Goal: Task Accomplishment & Management: Complete application form

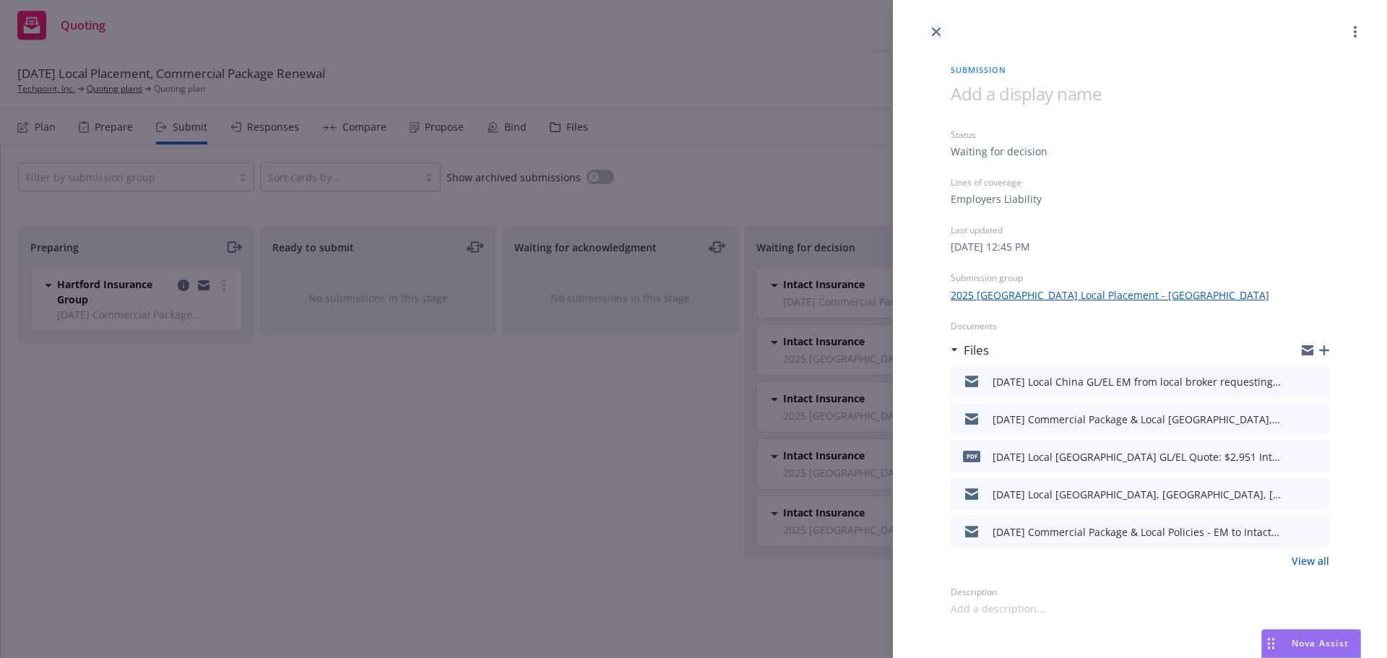
click at [937, 32] on icon "close" at bounding box center [936, 31] width 9 height 9
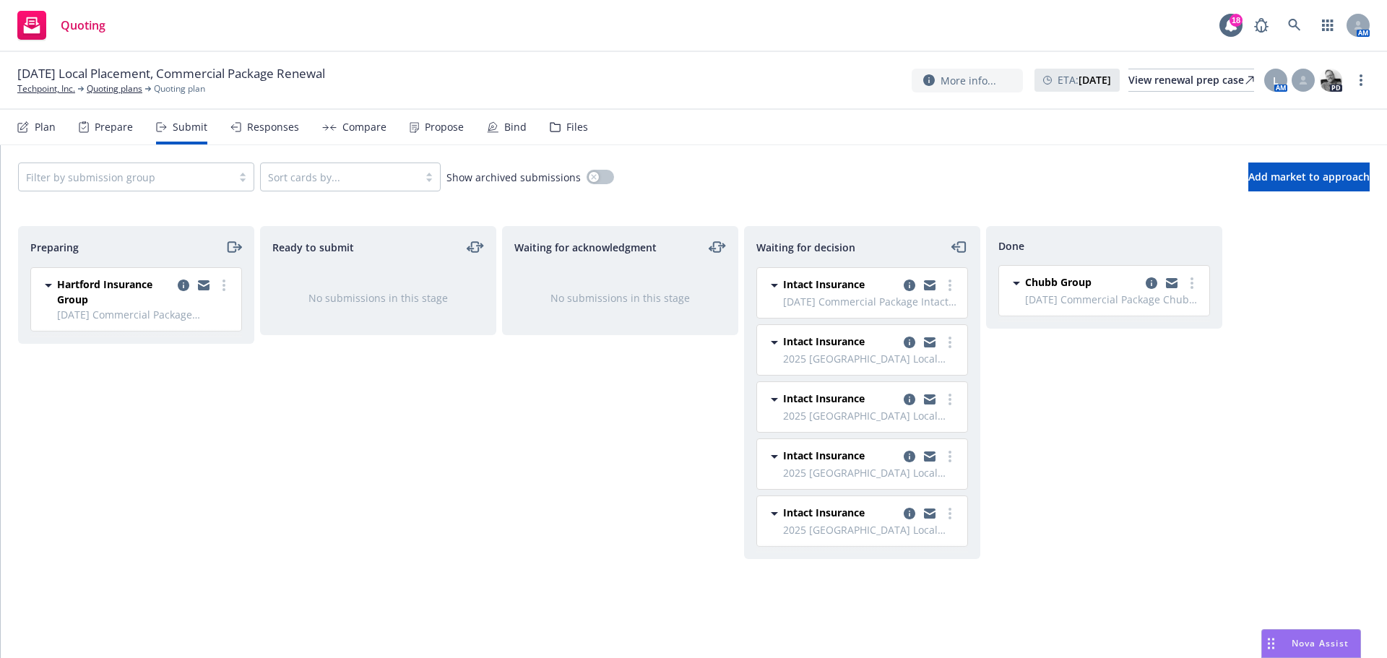
click at [573, 124] on div "Files" at bounding box center [577, 127] width 22 height 12
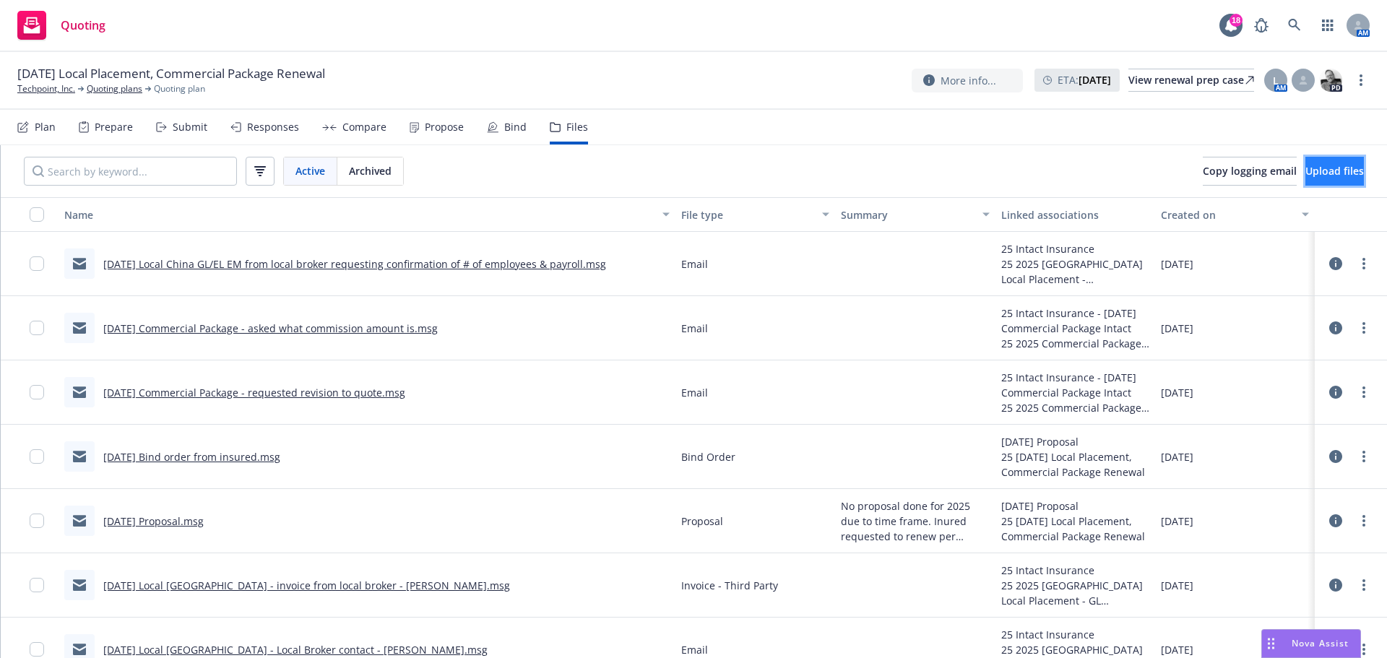
click at [1308, 170] on span "Upload files" at bounding box center [1334, 171] width 59 height 14
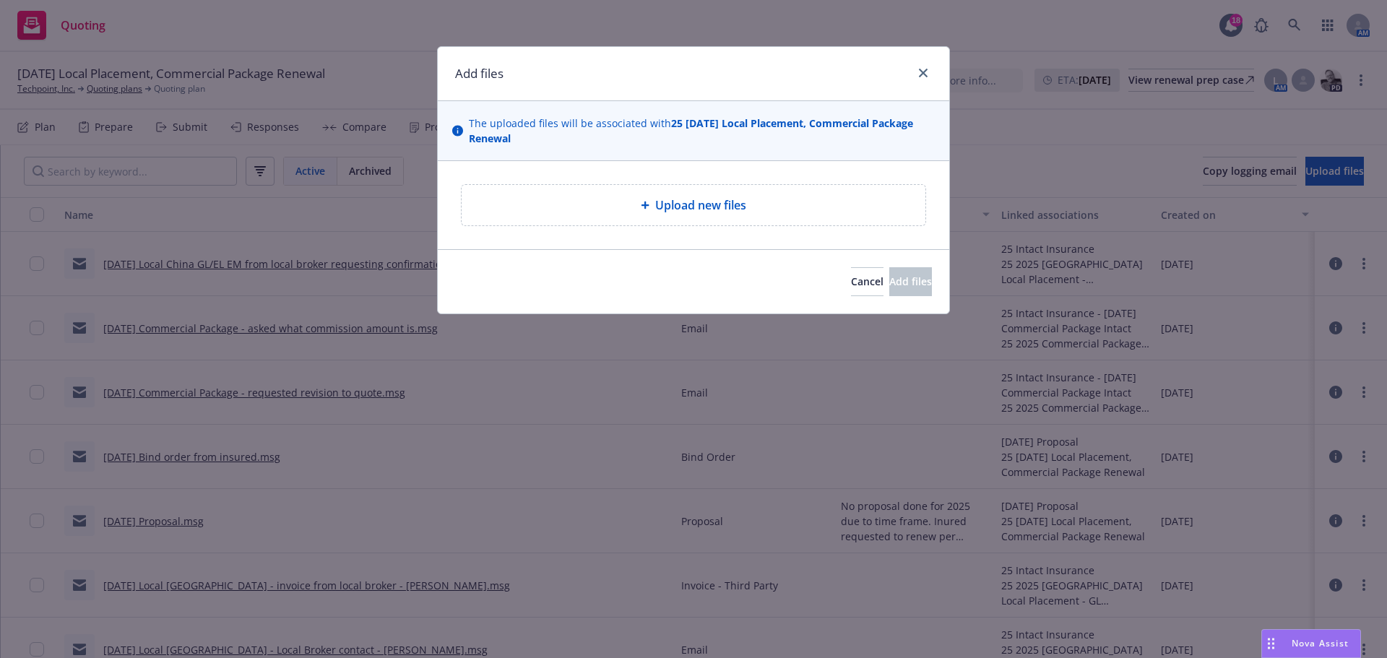
type textarea "x"
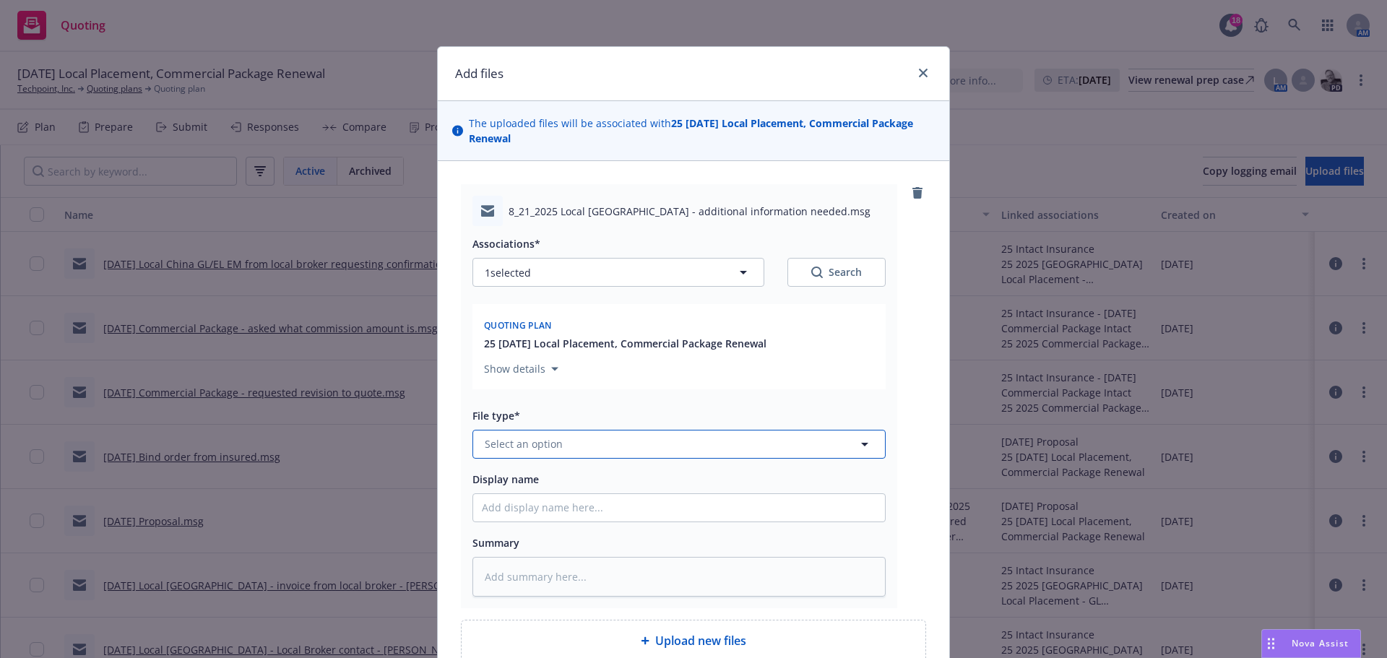
click at [543, 452] on span "Select an option" at bounding box center [524, 443] width 78 height 15
type input "email"
click at [599, 413] on div "Email" at bounding box center [679, 404] width 394 height 21
click at [521, 506] on input "Display name" at bounding box center [679, 507] width 412 height 27
type textarea "x"
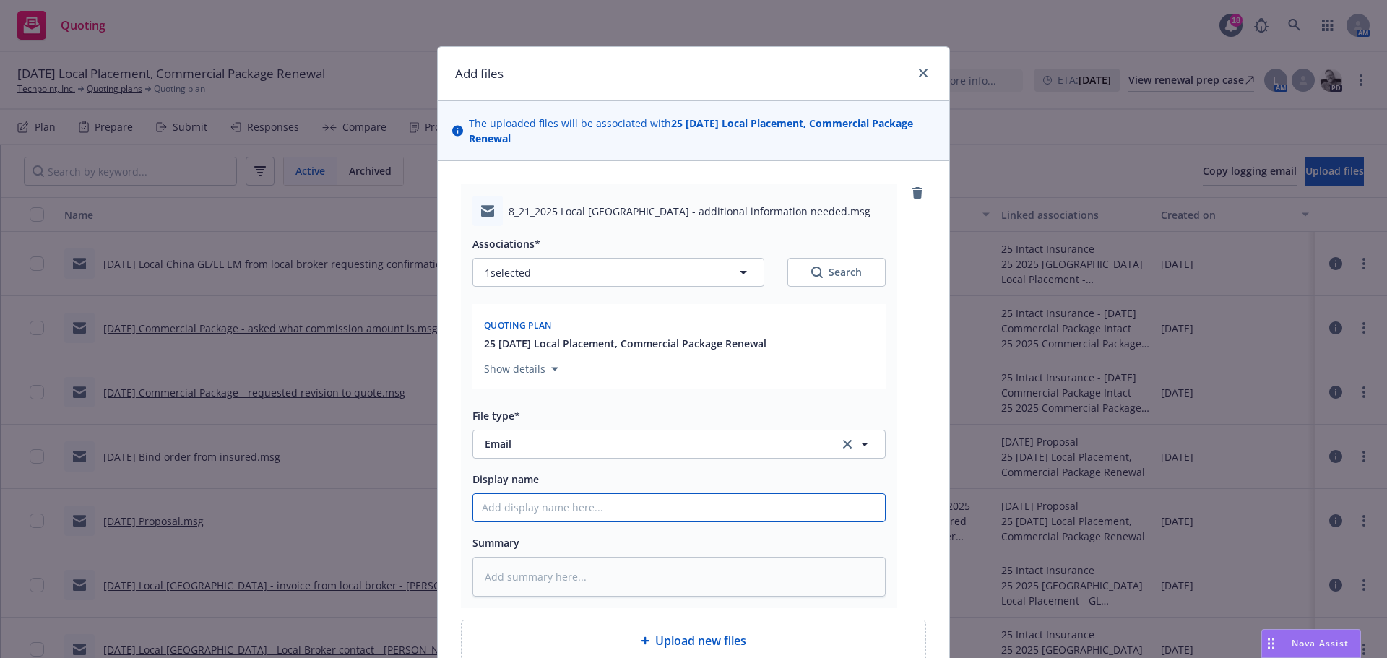
type input "8"
type textarea "x"
type input "8/"
type textarea "x"
type input "8/2"
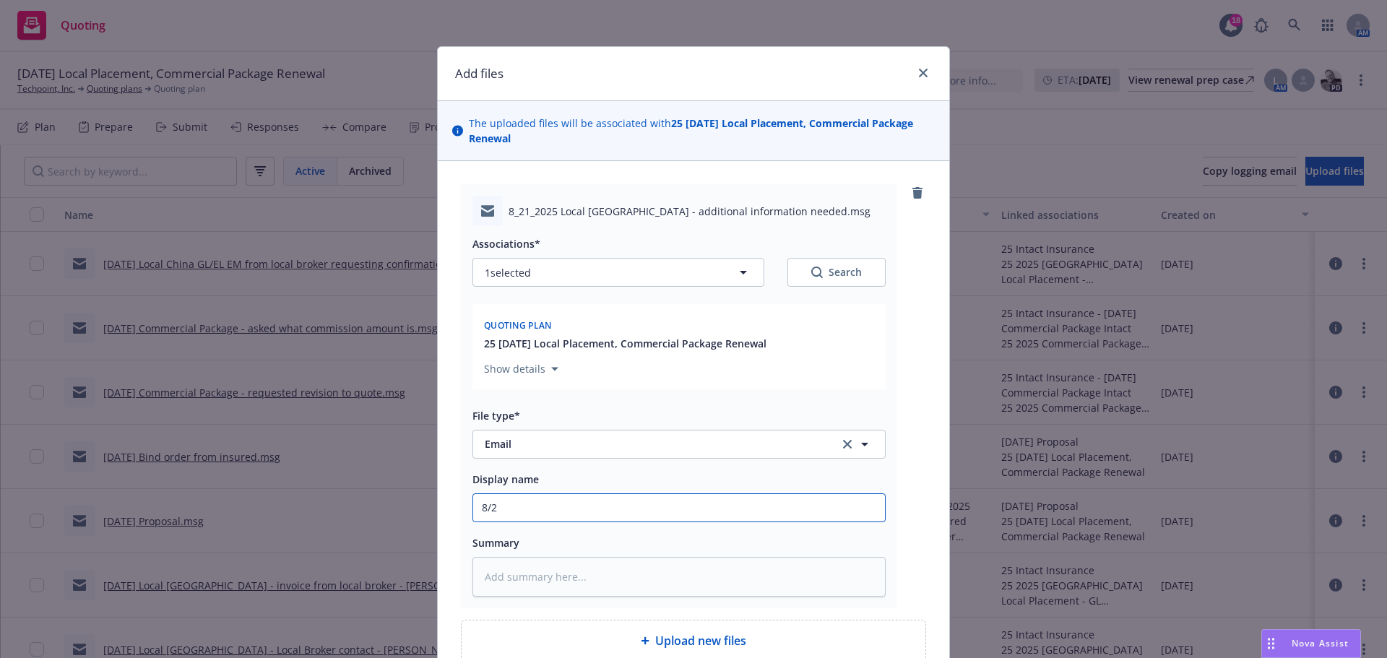
type textarea "x"
type input "8/21"
type textarea "x"
type input "8/21/"
type textarea "x"
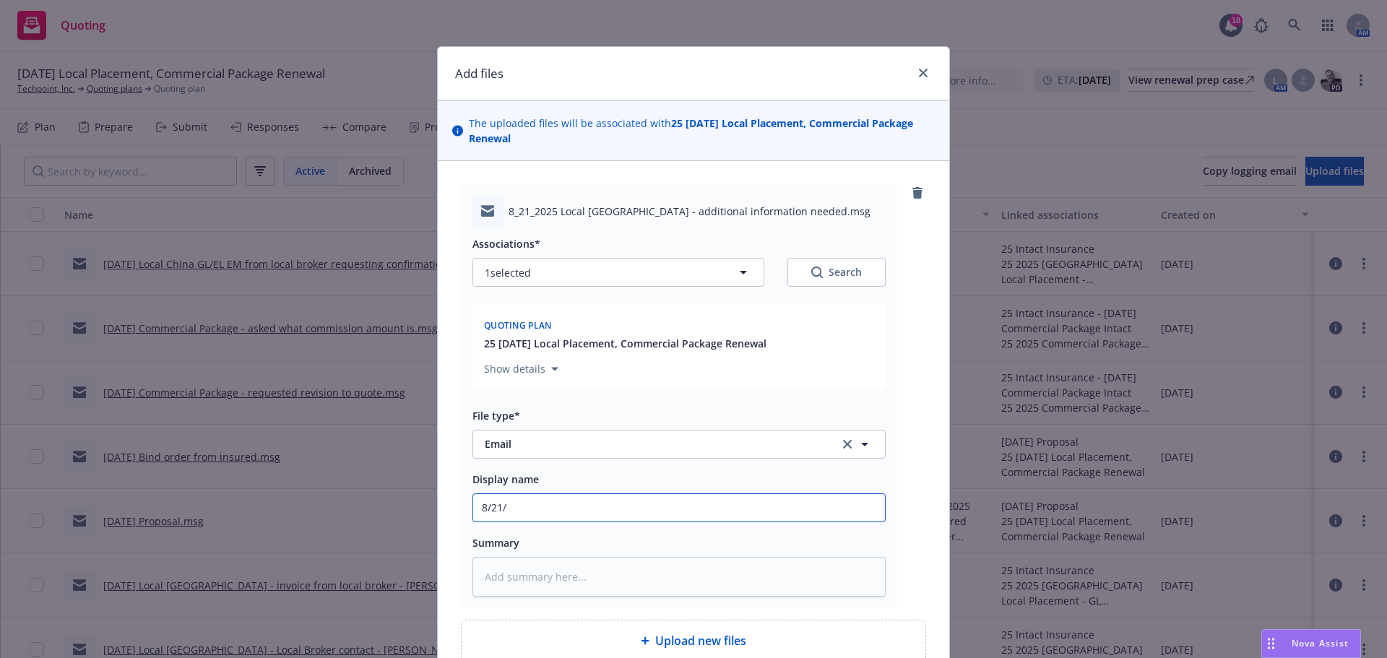
type input "8/21/2"
type textarea "x"
type input "[DATE]"
type textarea "x"
type input "8/21/202"
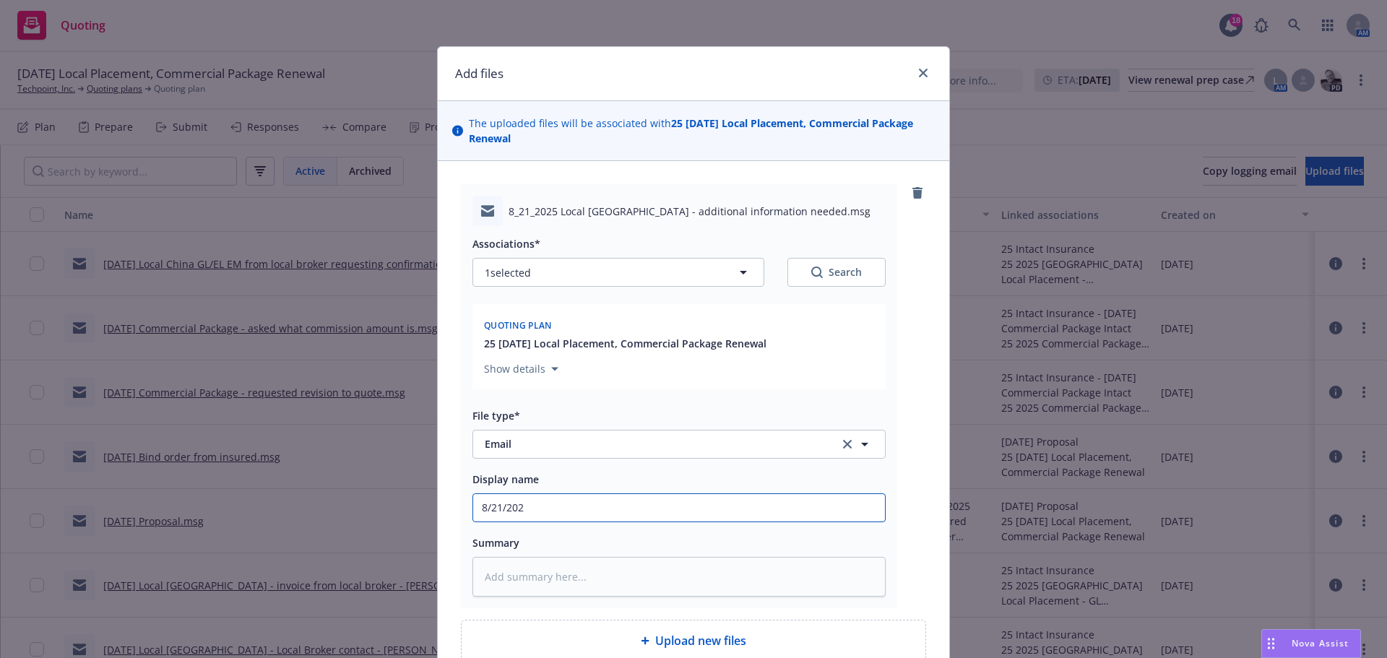
type textarea "x"
type input "[DATE]"
type textarea "x"
type input "[DATE]"
type textarea "x"
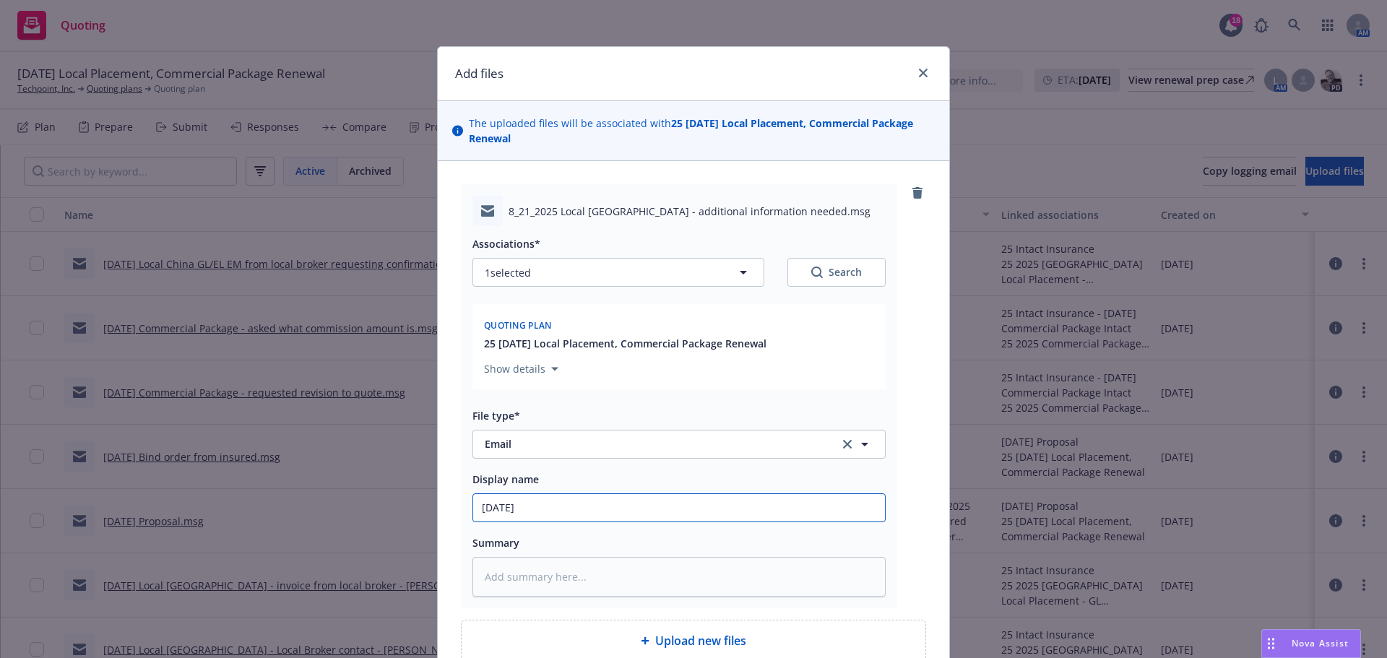
type input "[DATE] L"
type textarea "x"
type input "[DATE] Lo"
type textarea "x"
type input "[DATE] Loc"
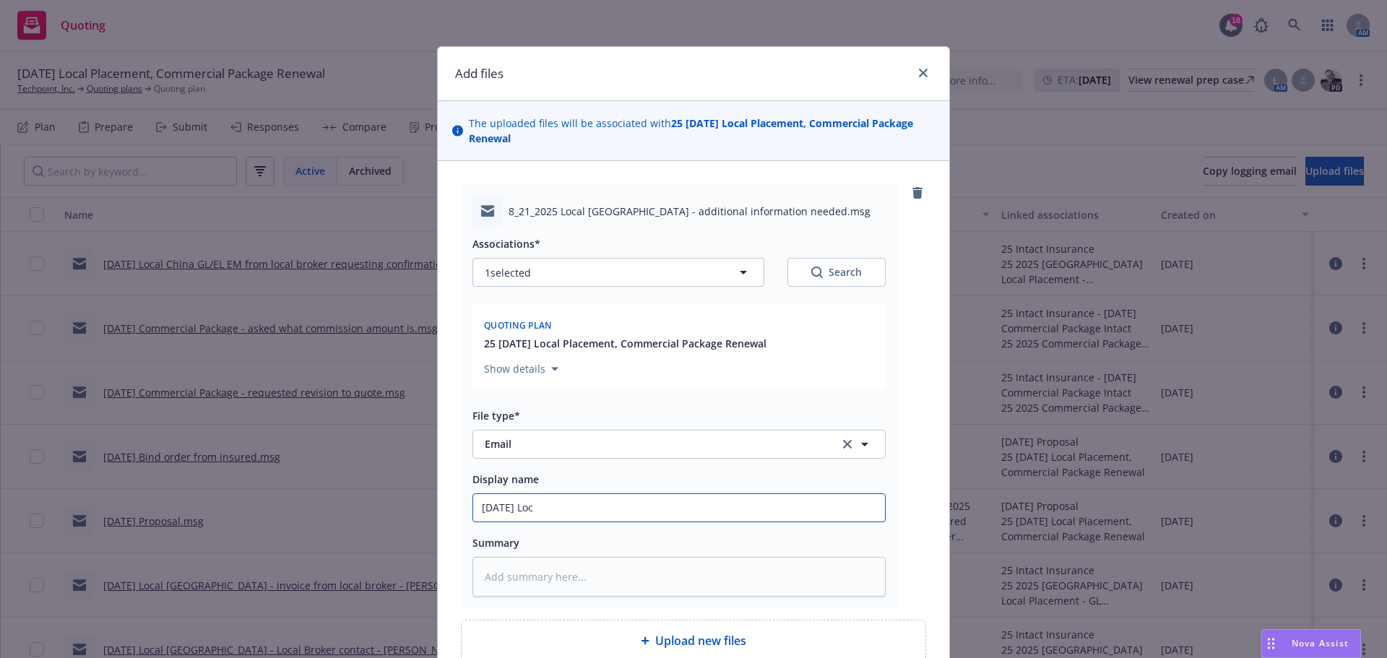
type textarea "x"
type input "[DATE] Loca"
type textarea "x"
type input "[DATE] Local"
type textarea "x"
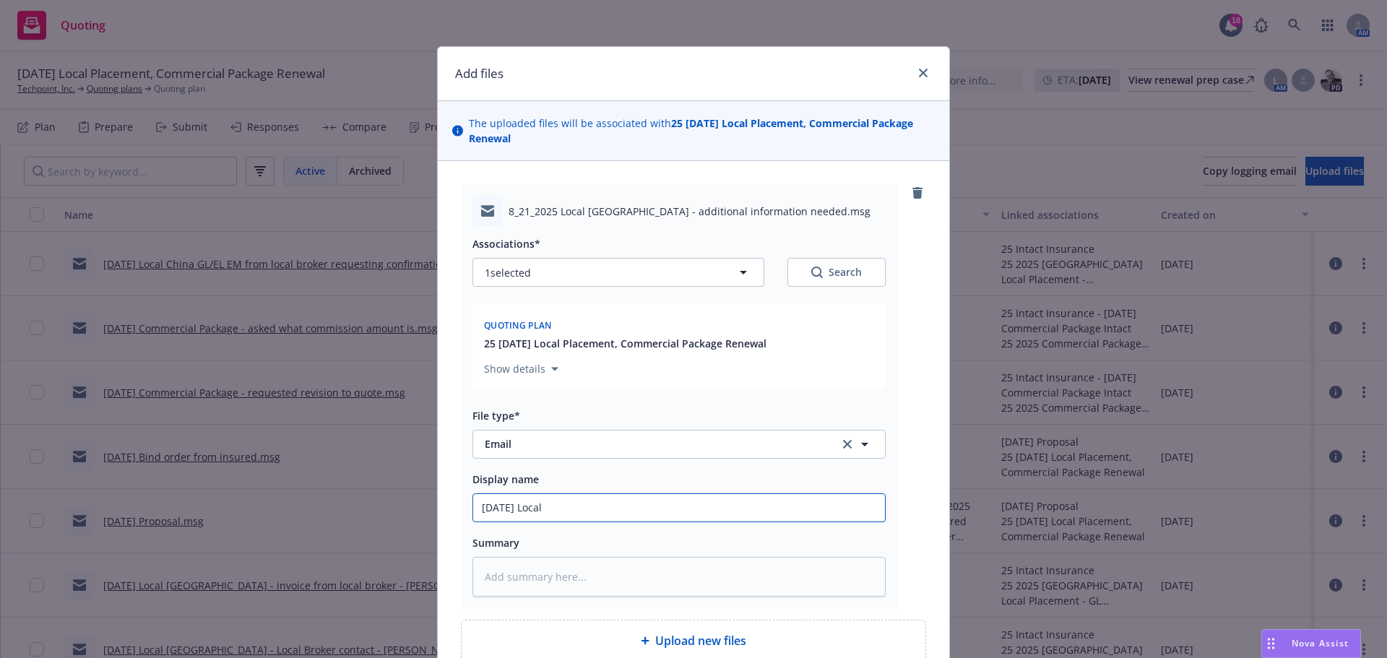
type input "[DATE] Local"
type textarea "x"
type input "[DATE] Local C"
type textarea "x"
type input "[DATE] Local Ci"
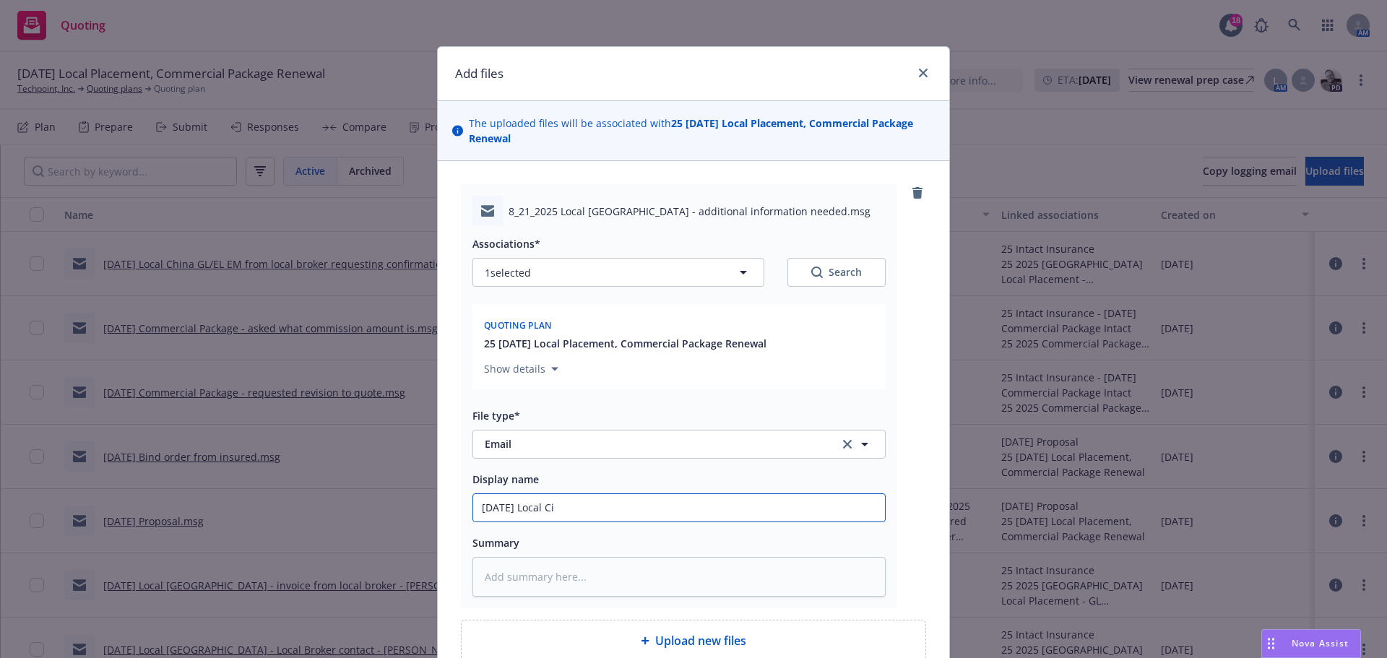
type textarea "x"
type input "[DATE] Local C"
type textarea "x"
type input "[DATE] Local Ch"
type textarea "x"
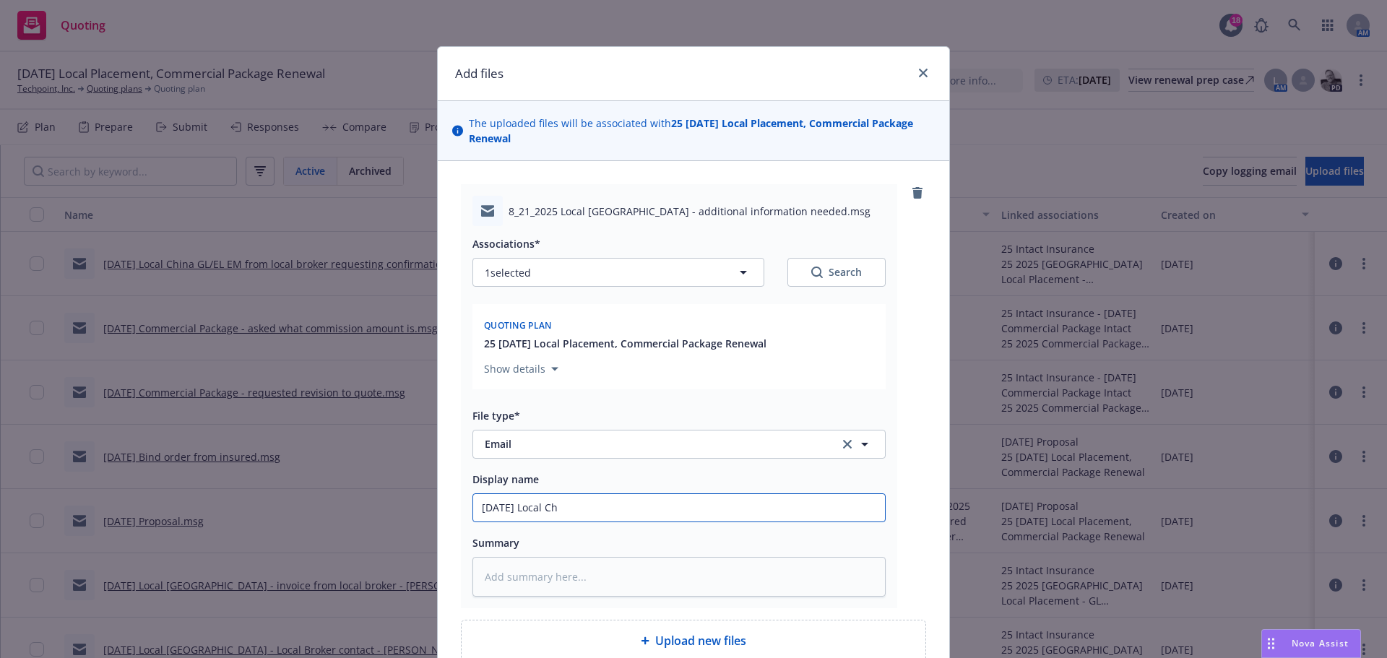
type input "[DATE] Local Chi"
type textarea "x"
type input "[DATE] Local Chin"
type textarea "x"
type input "[DATE] Local [GEOGRAPHIC_DATA]"
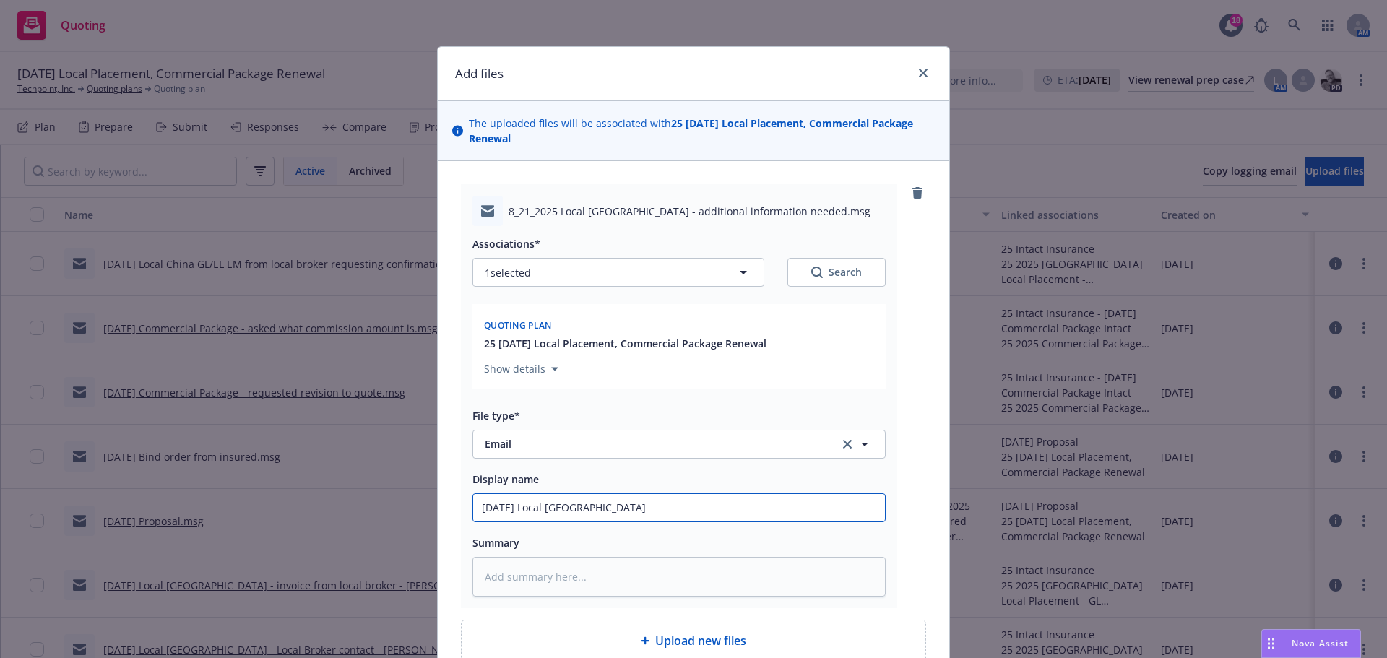
type textarea "x"
type input "[DATE] Local Chin"
type textarea "x"
type input "[DATE] Local [GEOGRAPHIC_DATA]"
type textarea "x"
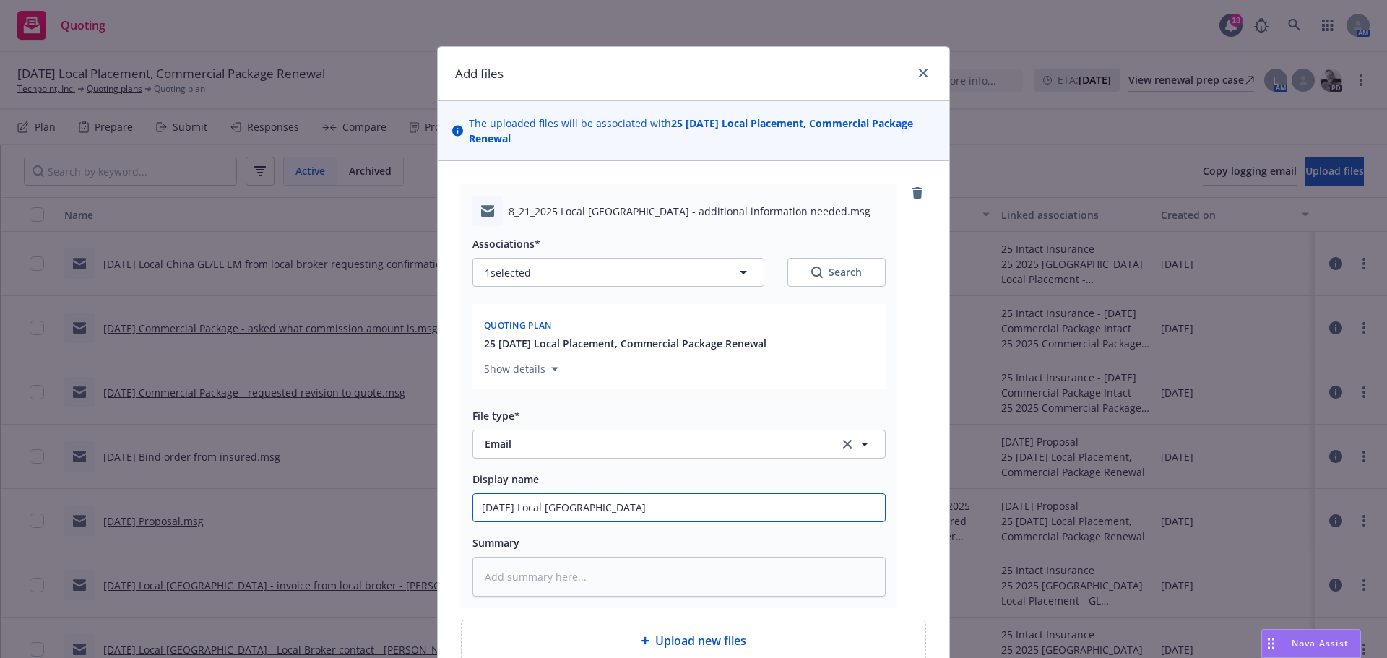
type input "[DATE] Local [GEOGRAPHIC_DATA]"
type textarea "x"
type input "[DATE] Local [GEOGRAPHIC_DATA] E"
type textarea "x"
type input "[DATE] Local [GEOGRAPHIC_DATA] EM"
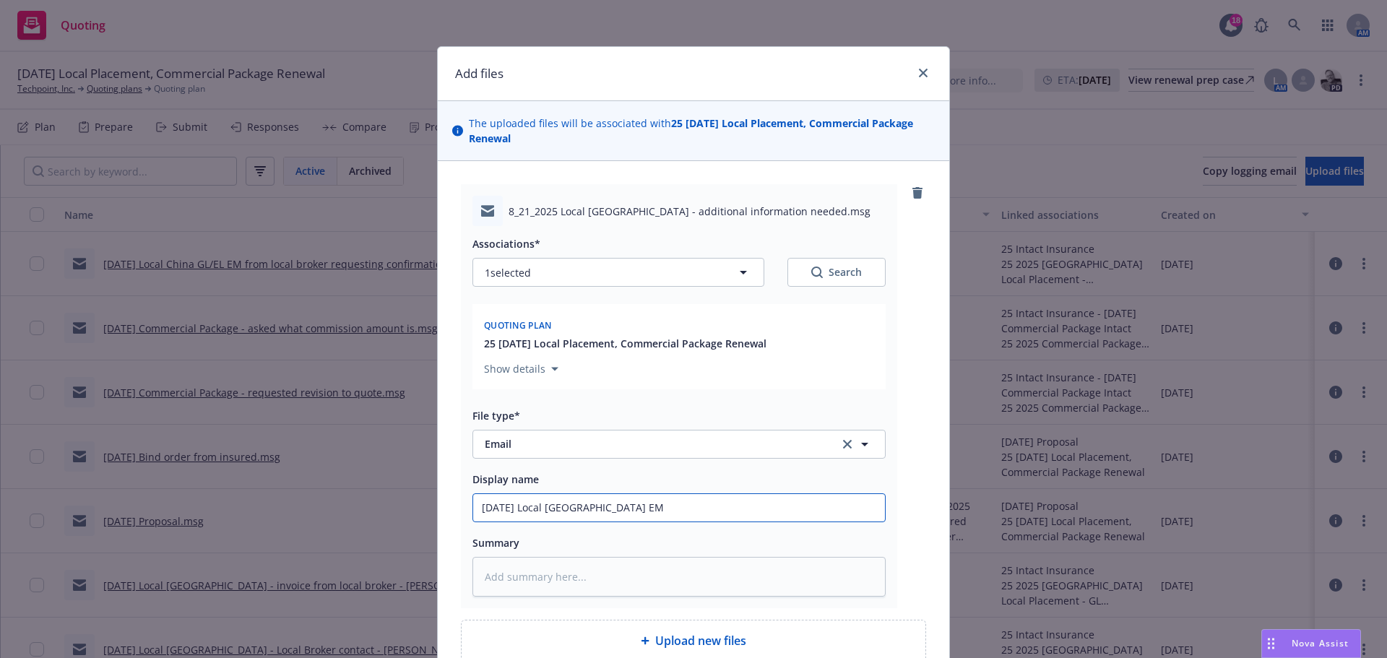
type textarea "x"
type input "[DATE] Local [GEOGRAPHIC_DATA] EM"
type textarea "x"
type input "[DATE] Local [GEOGRAPHIC_DATA] EM t"
type textarea "x"
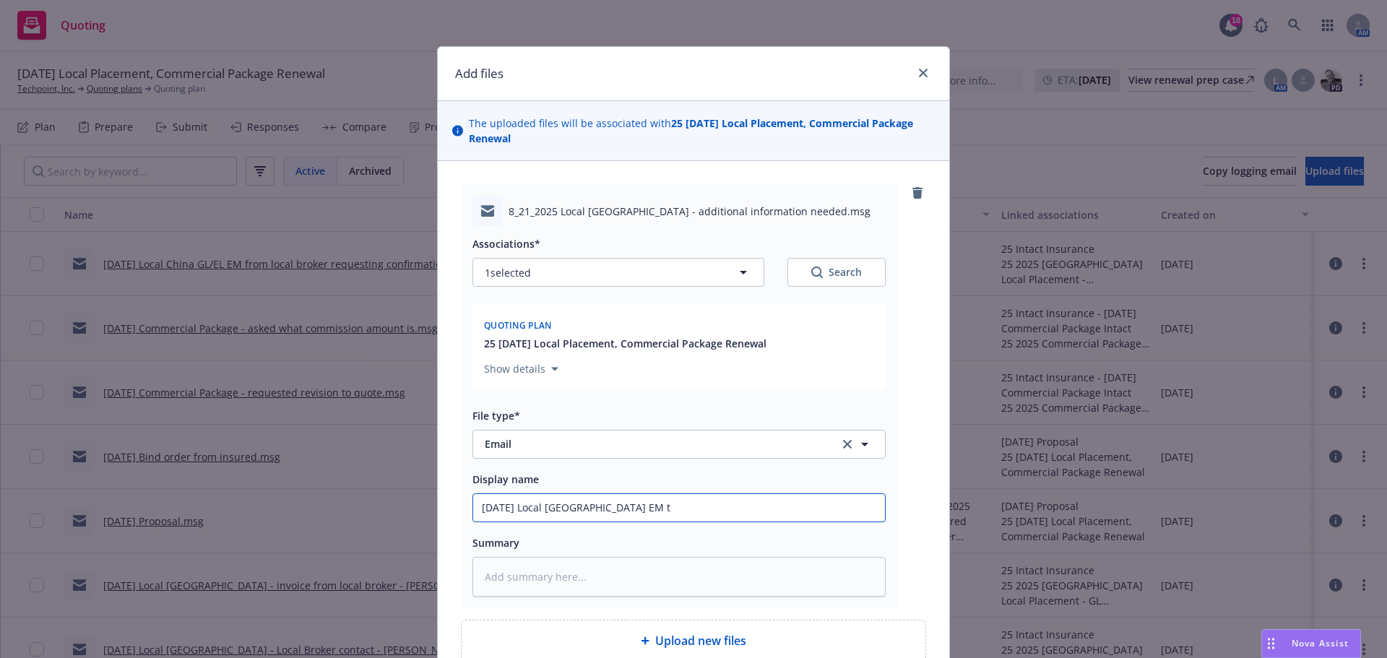
type input "[DATE] Local [GEOGRAPHIC_DATA] EM to"
type textarea "x"
type input "[DATE] Local [GEOGRAPHIC_DATA] EM to"
type textarea "x"
type input "[DATE] Local China EM to I"
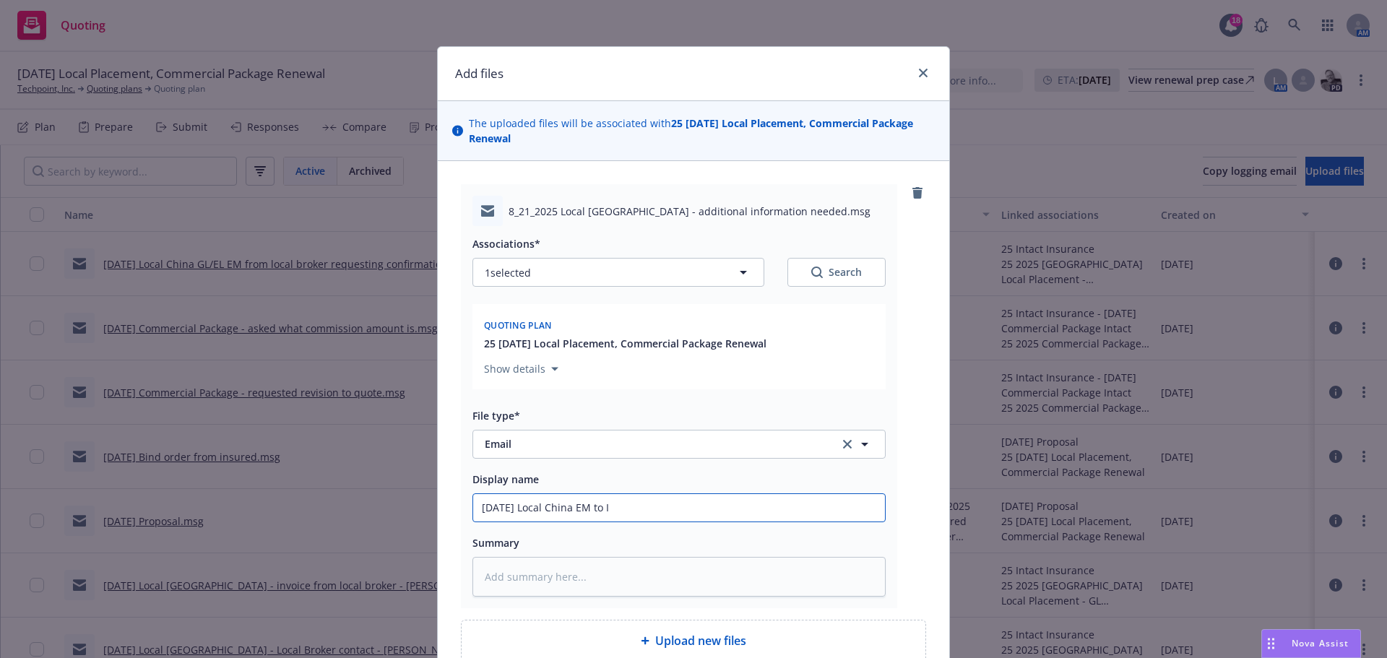
type textarea "x"
type input "[DATE] Local China EM to IN"
type textarea "x"
type input "[DATE] Local China EM to INS"
type textarea "x"
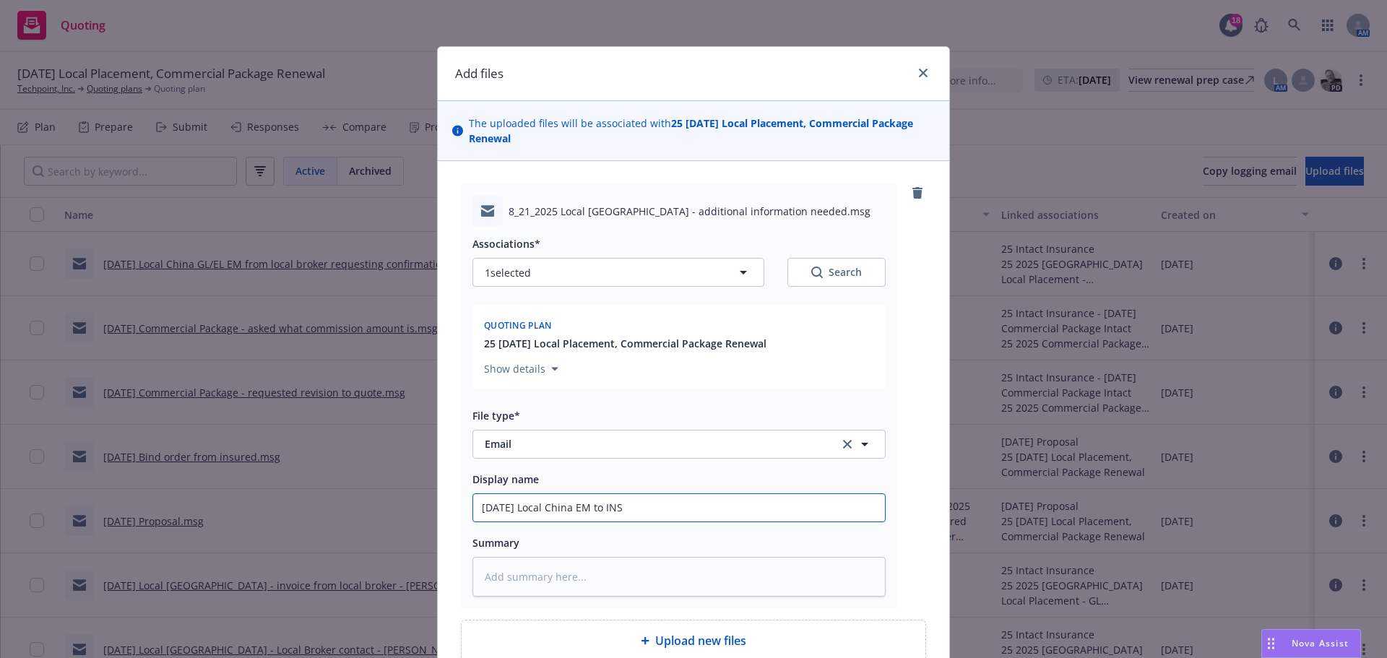
type input "[DATE] Local China EM to INSD"
type textarea "x"
type input "[DATE] Local China EM to INSD"
type textarea "x"
type input "[DATE] Local China EM to INSD r"
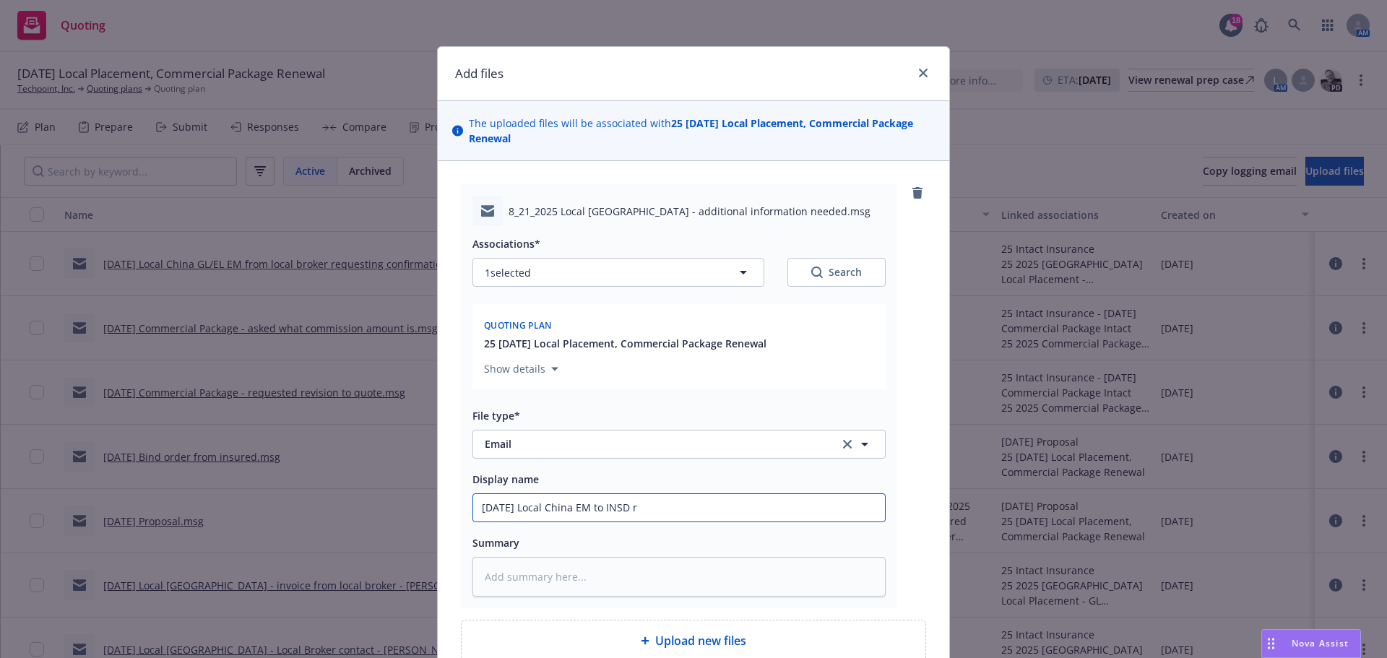
type textarea "x"
type input "[DATE] Local [GEOGRAPHIC_DATA] EM to INSD re"
type textarea "x"
type input "[DATE] Local China EM to INSD req"
type textarea "x"
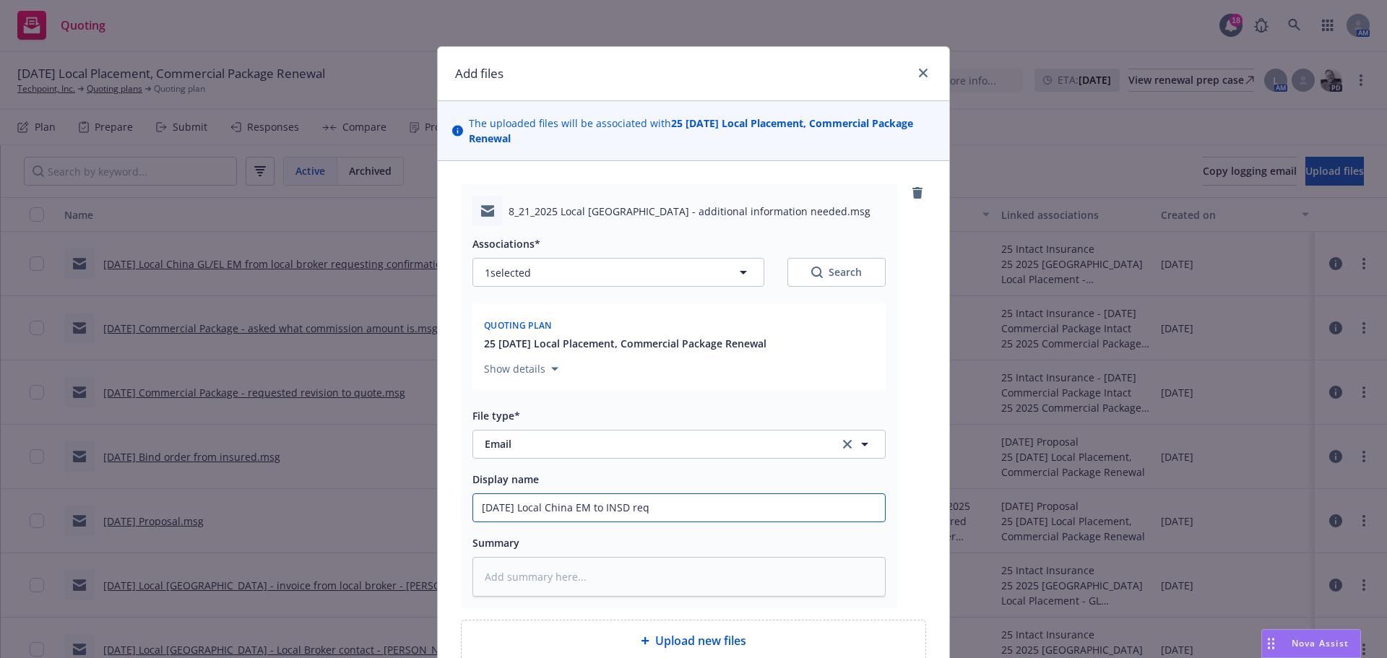
type input "[DATE] Local China EM to INSD requ"
type textarea "x"
type input "[DATE] Local [GEOGRAPHIC_DATA] EM to INSD reque"
type textarea "x"
type input "[DATE] Local China EM to INSD reques"
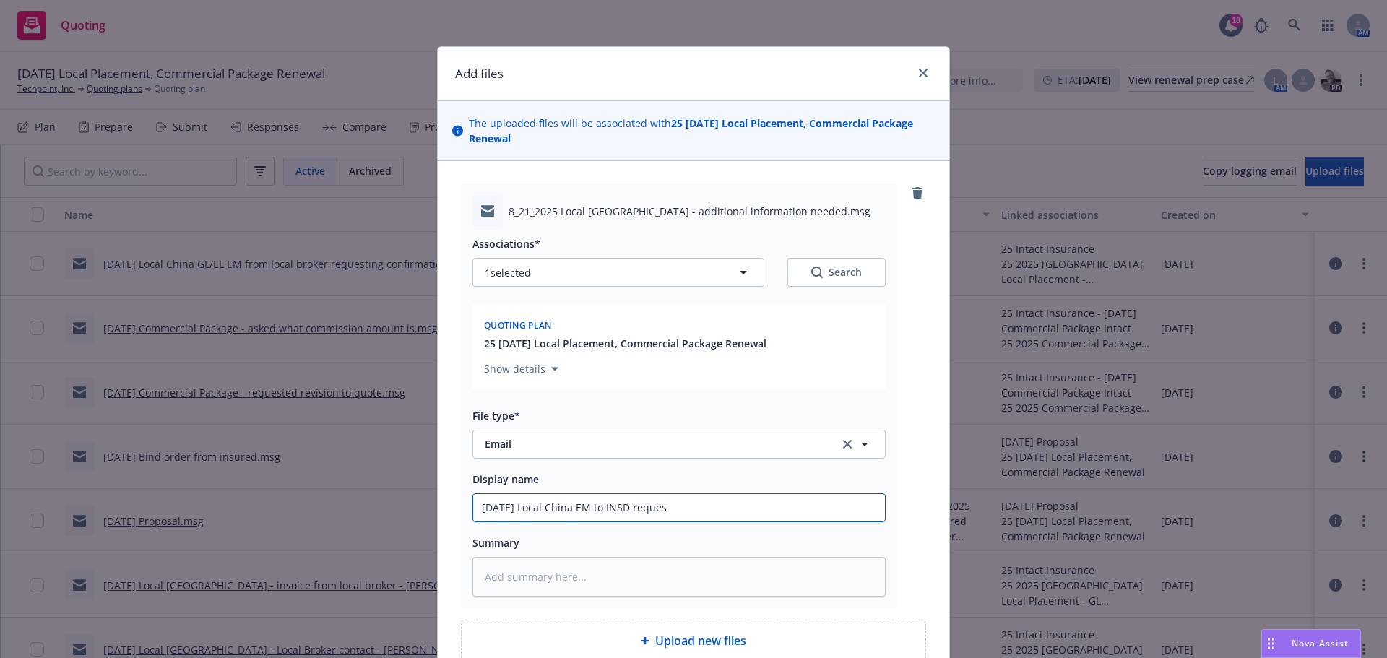
type textarea "x"
type input "[DATE] Local China EM to INSD request"
type textarea "x"
type input "[DATE] Local China EM to INSD requesti"
type textarea "x"
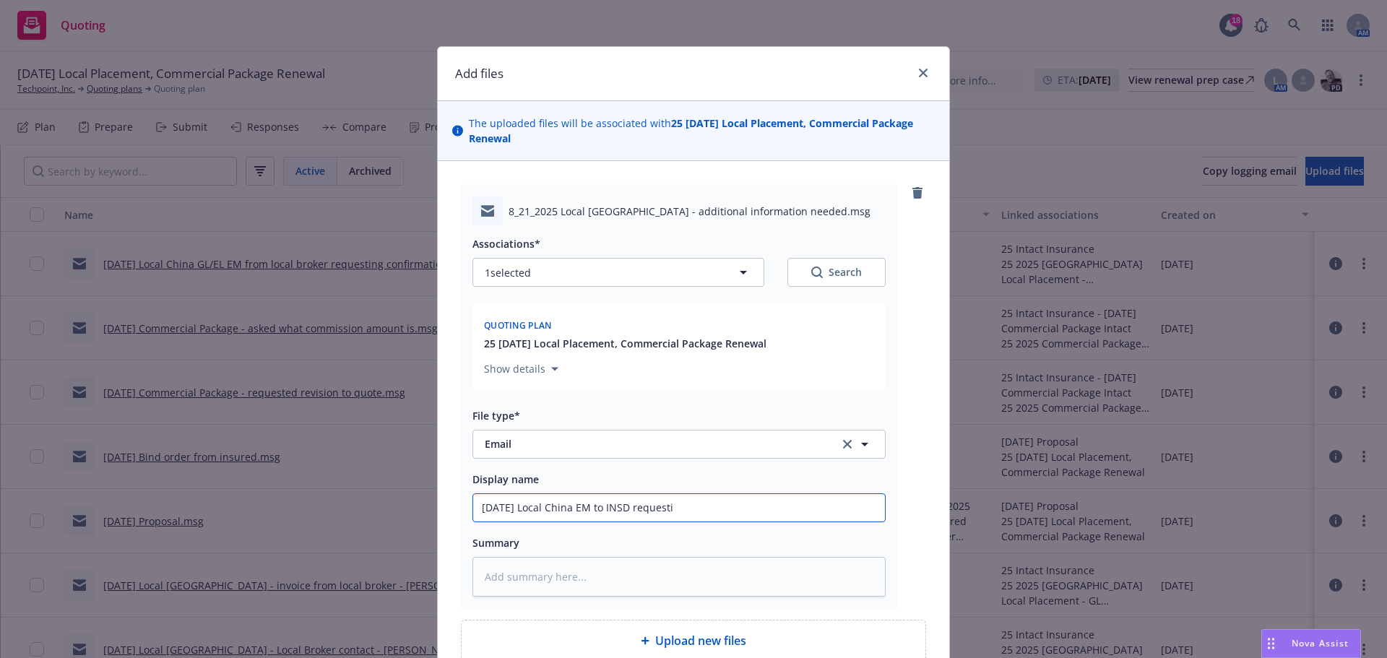
type input "[DATE] Local China EM to INSD requestin"
type textarea "x"
type input "[DATE] Local [GEOGRAPHIC_DATA] EM to INSD requesting"
type textarea "x"
type input "[DATE] Local [GEOGRAPHIC_DATA] EM to INSD requesting"
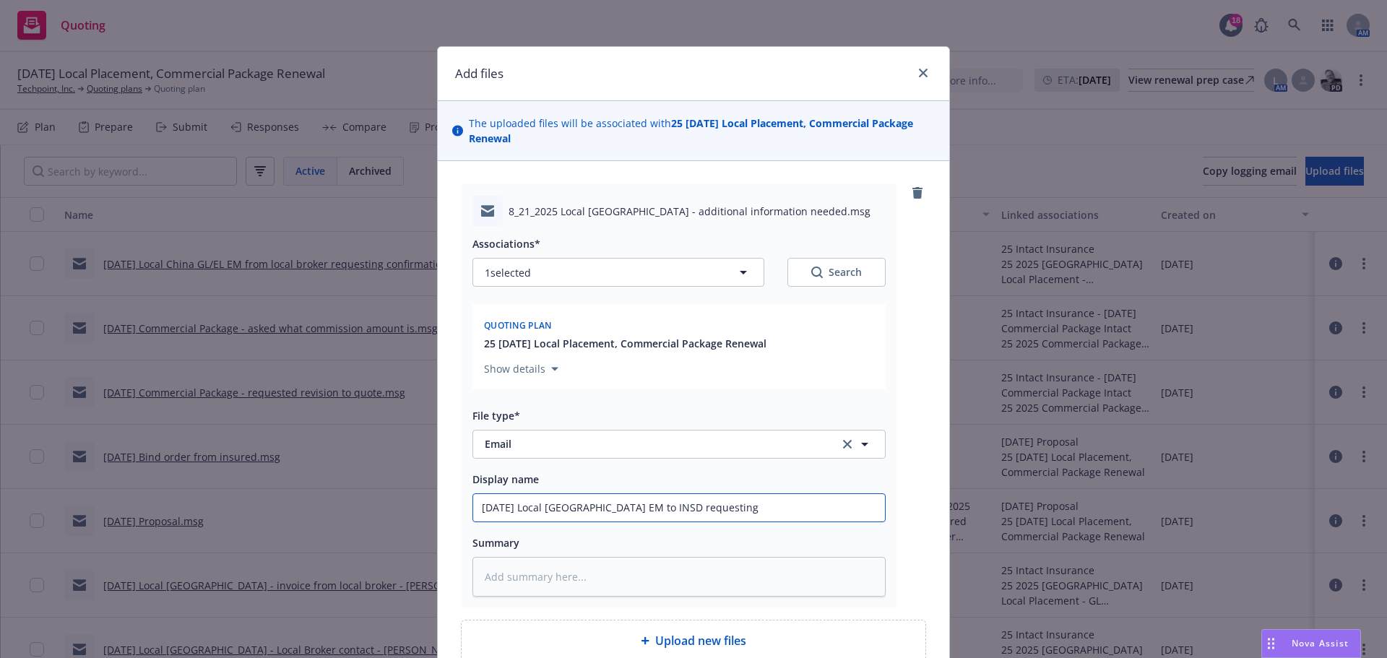
type textarea "x"
type input "[DATE] Local China EM to INSD requesting n"
type textarea "x"
type input "[DATE] Local China EM to INSD requesting nu"
type textarea "x"
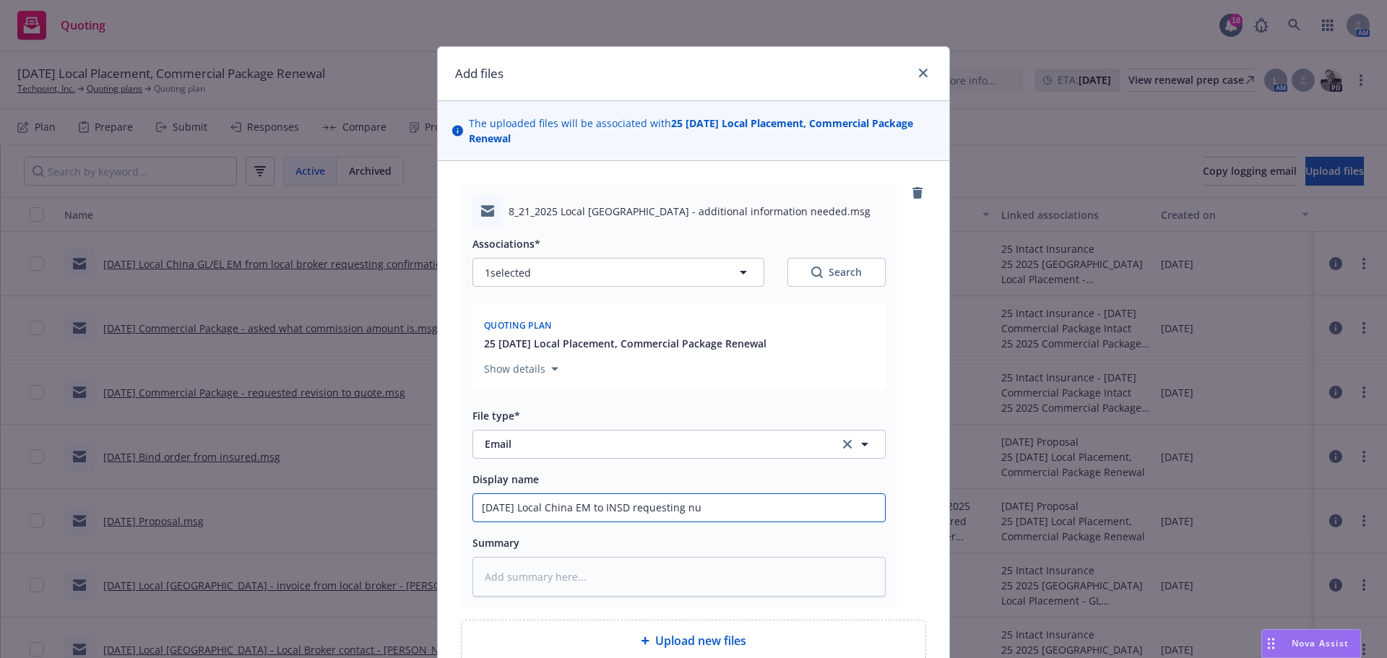
type input "[DATE] Local China EM to INSD requesting num"
type textarea "x"
type input "[DATE] Local [GEOGRAPHIC_DATA] EM to INSD requesting numb"
type textarea "x"
type input "[DATE] Local [GEOGRAPHIC_DATA] EM to INSD requesting numbe"
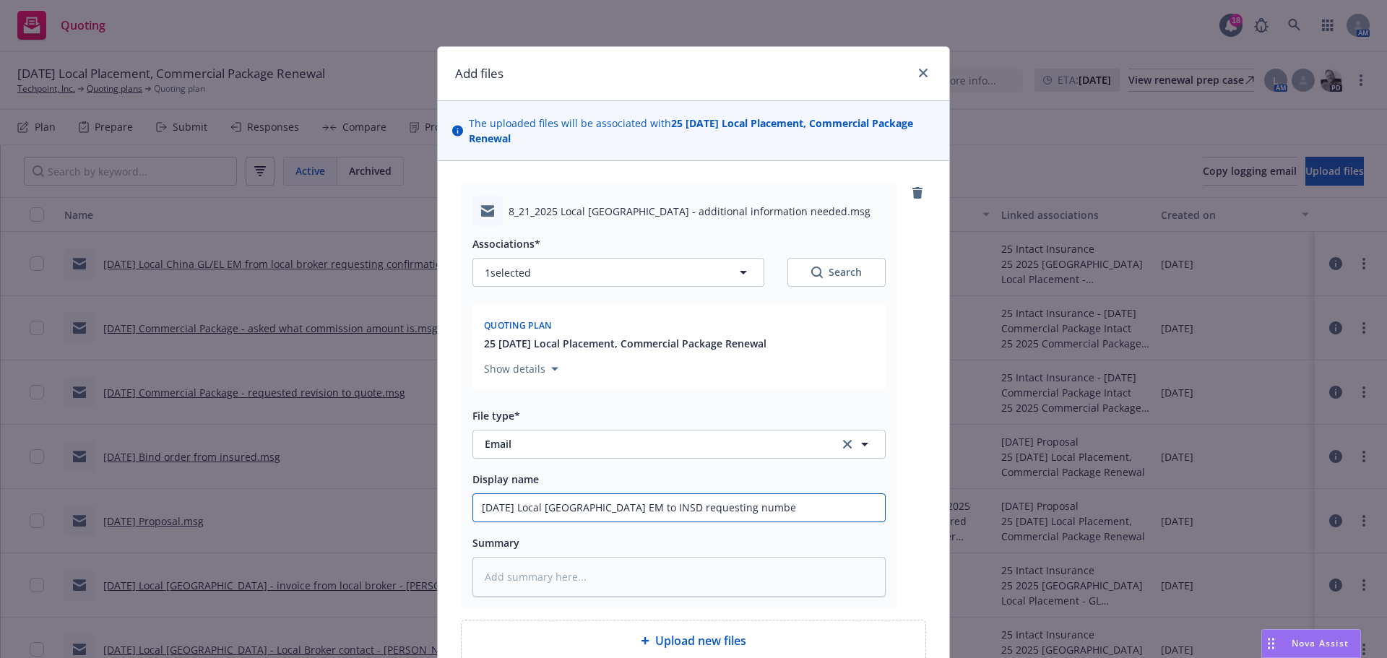
type textarea "x"
type input "[DATE] Local China EM to INSD requesting number"
type textarea "x"
type input "[DATE] Local China EM to INSD requesting number"
type textarea "x"
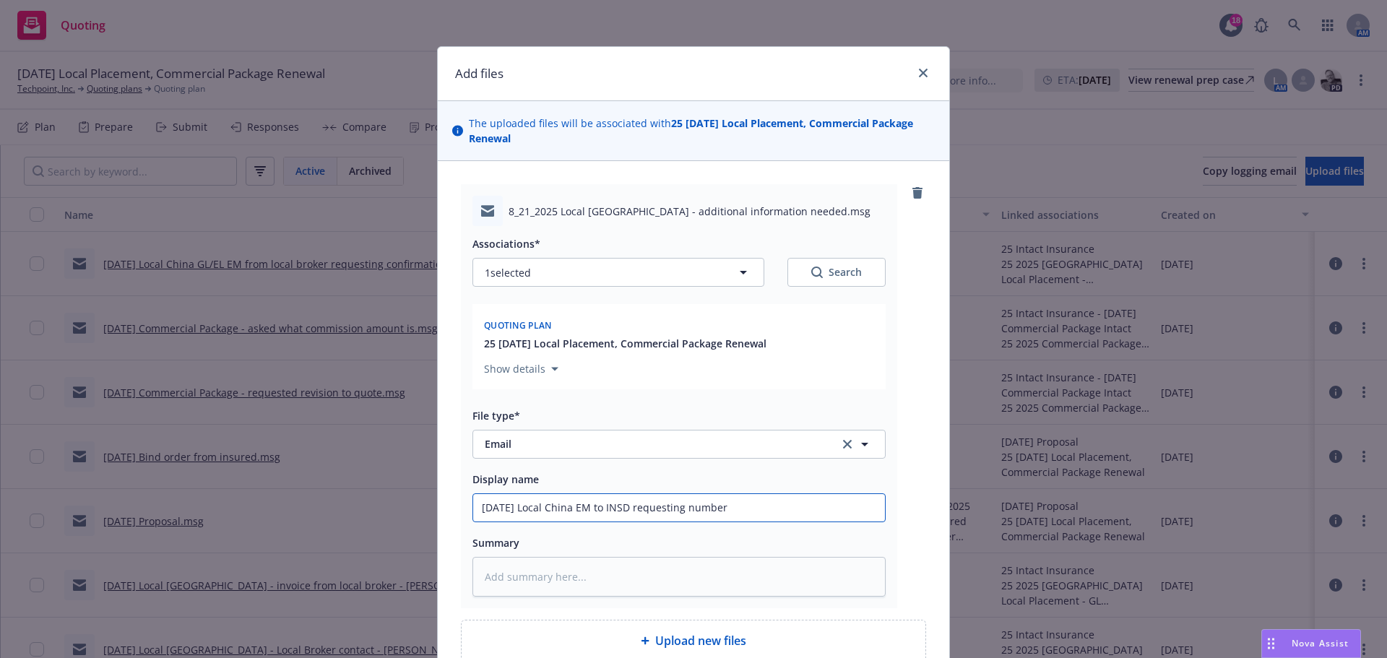
type input "[DATE] Local China EM to INSD requesting number o"
type textarea "x"
type input "[DATE] Local China EM to INSD requesting number of"
type textarea "x"
type input "[DATE] Local China EM to INSD requesting number of"
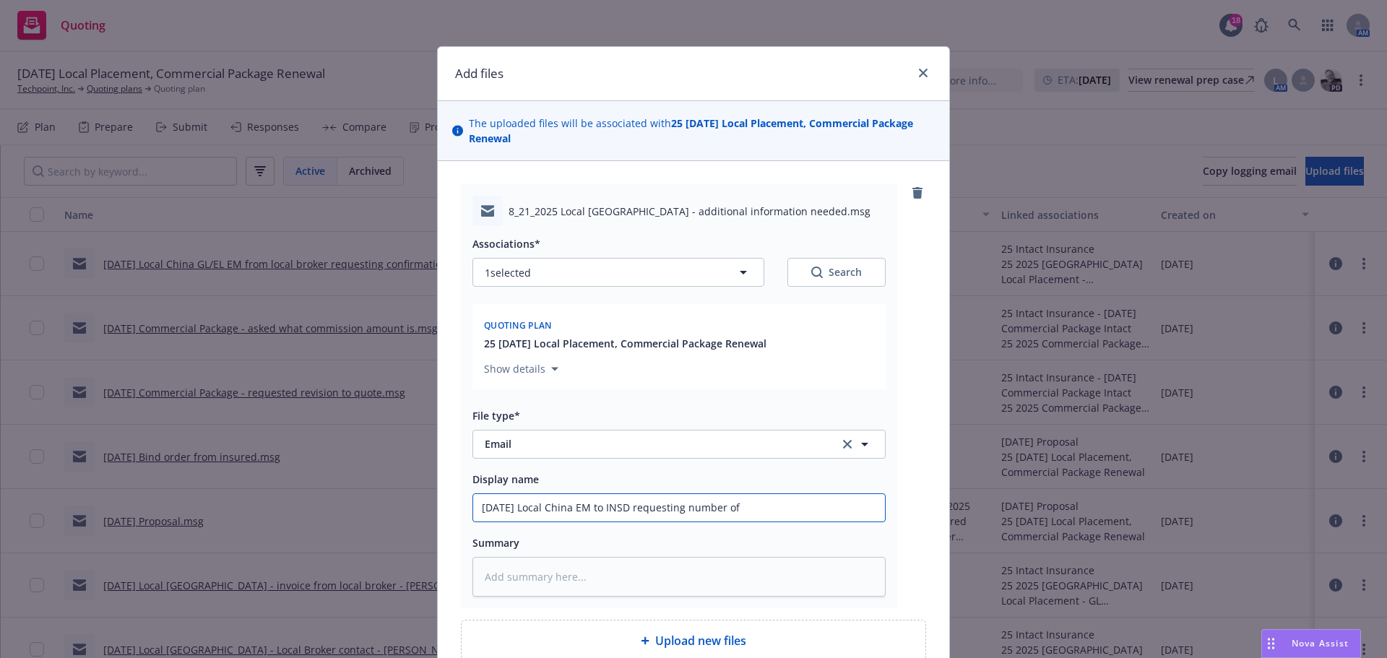
type textarea "x"
type input "[DATE] Local China EM to INSD requesting number of e"
type textarea "x"
type input "[DATE] Local China EM to INSD requesting number of em"
type textarea "x"
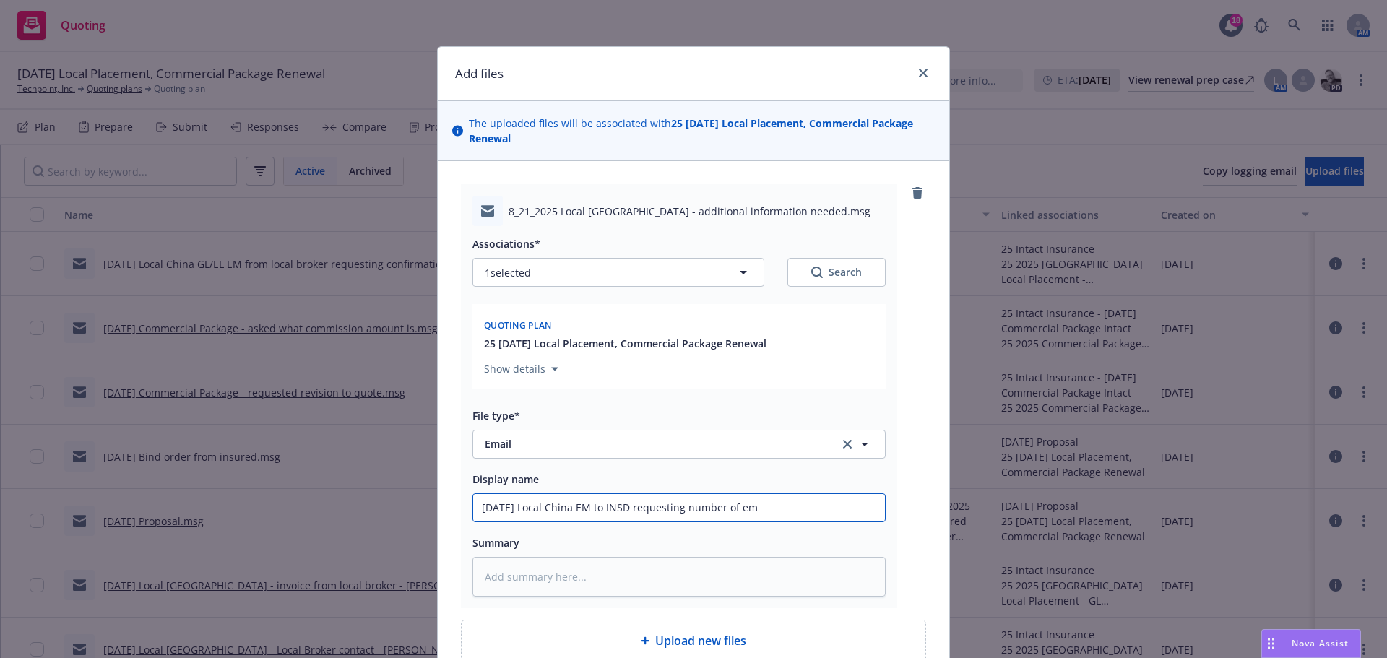
type input "[DATE] Local China EM to INSD requesting number of emp"
type textarea "x"
type input "[DATE] Local China EM to INSD requesting number of empl"
type textarea "x"
type input "[DATE] Local China EM to INSD requesting number of emplo"
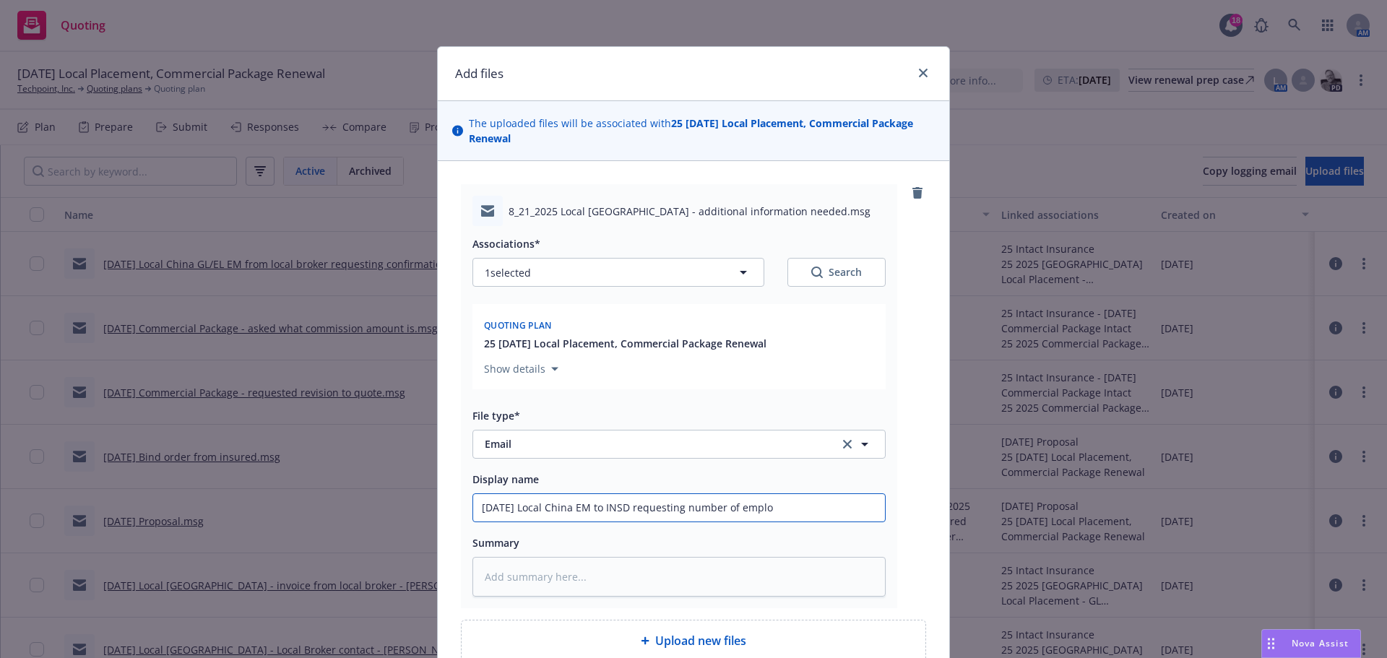
type textarea "x"
type input "[DATE] Local [GEOGRAPHIC_DATA] EM to INSD requesting number of employ"
type textarea "x"
type input "[DATE] Local China EM to INSD requesting number of employe"
type textarea "x"
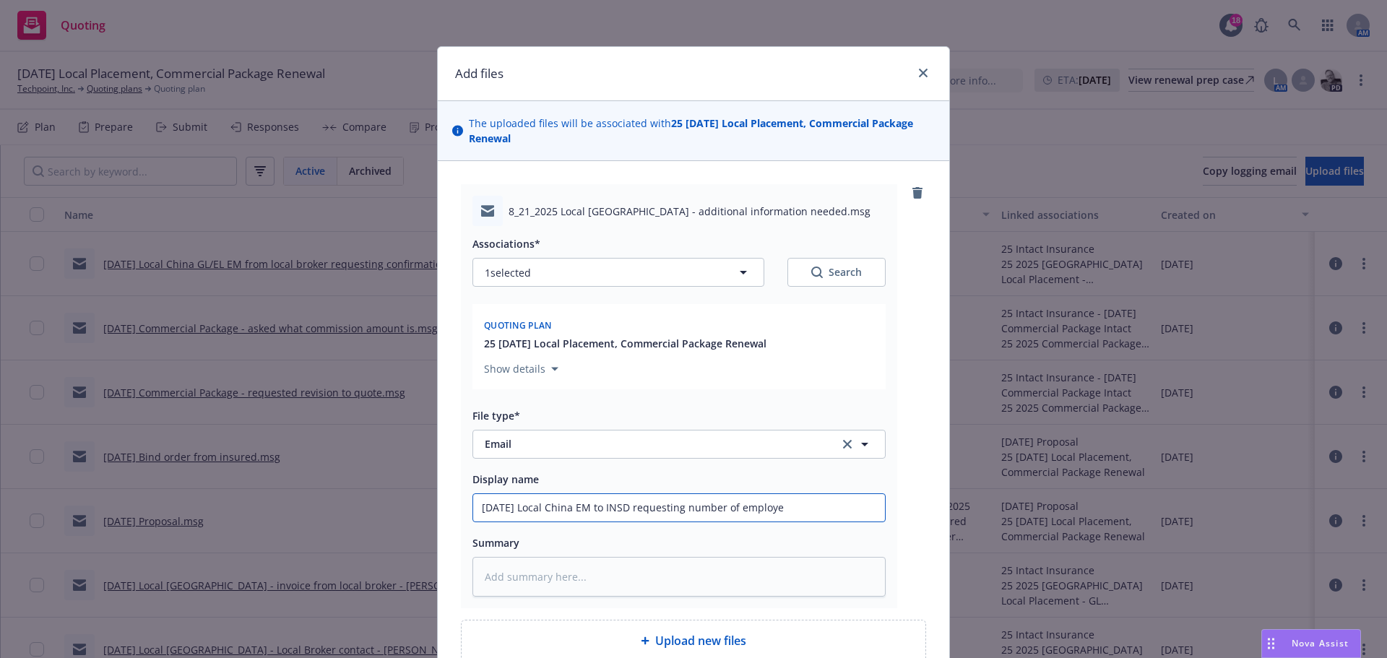
type input "[DATE] Local China EM to INSD requesting number of employee"
type textarea "x"
type input "[DATE] Local China EM to INSD requesting number of employees"
type textarea "x"
type input "[DATE] Local China EM to INSD requesting number of employees"
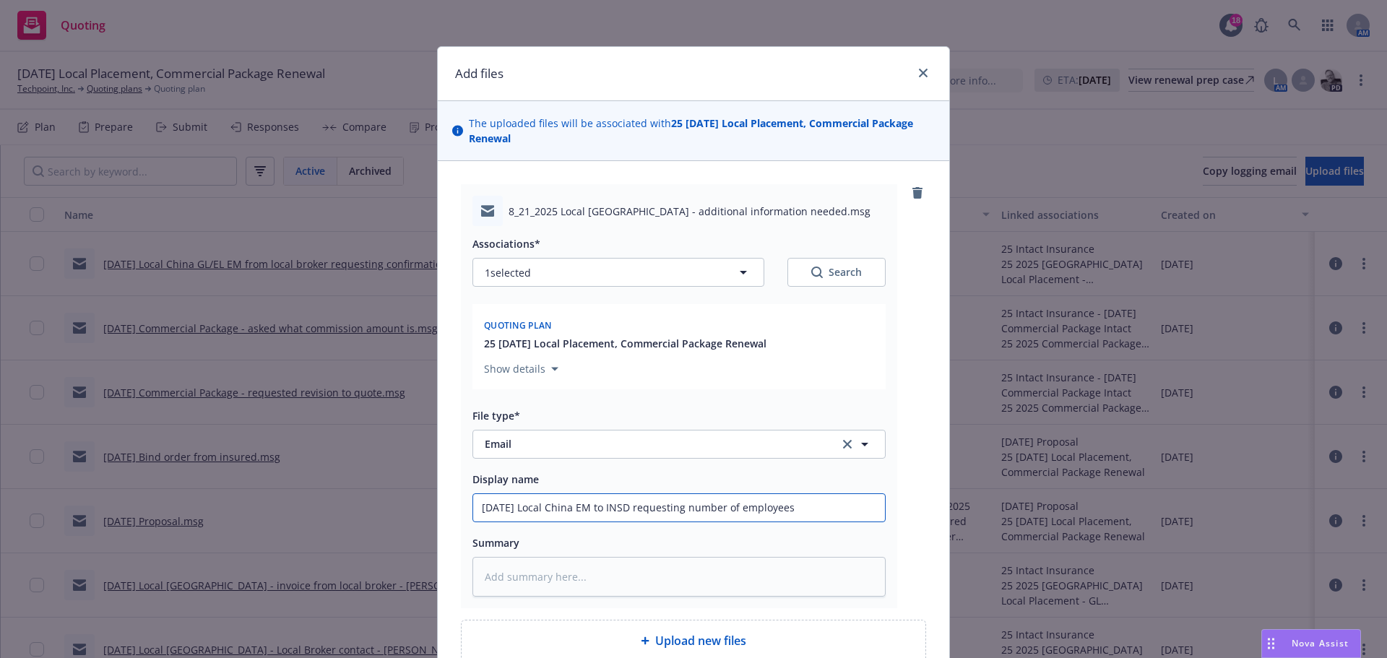
type textarea "x"
type input "[DATE] Local China EM to INSD requesting number of employees &"
type textarea "x"
type input "[DATE] Local China EM to INSD requesting number of employees &"
type textarea "x"
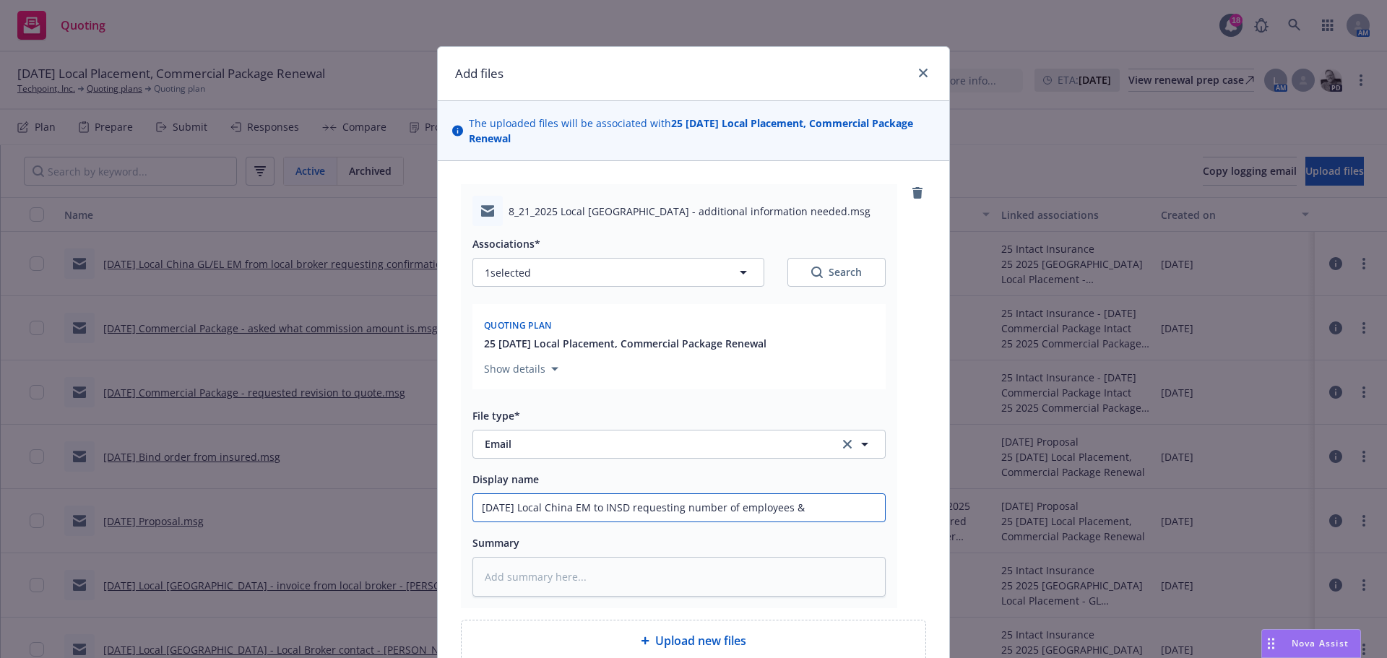
type input "[DATE] Local China EM to INSD requesting number of employees & p"
type textarea "x"
type input "[DATE] Local China EM to INSD requesting number of employees & pa"
type textarea "x"
type input "[DATE] Local China EM to INSD requesting number of employees & pay"
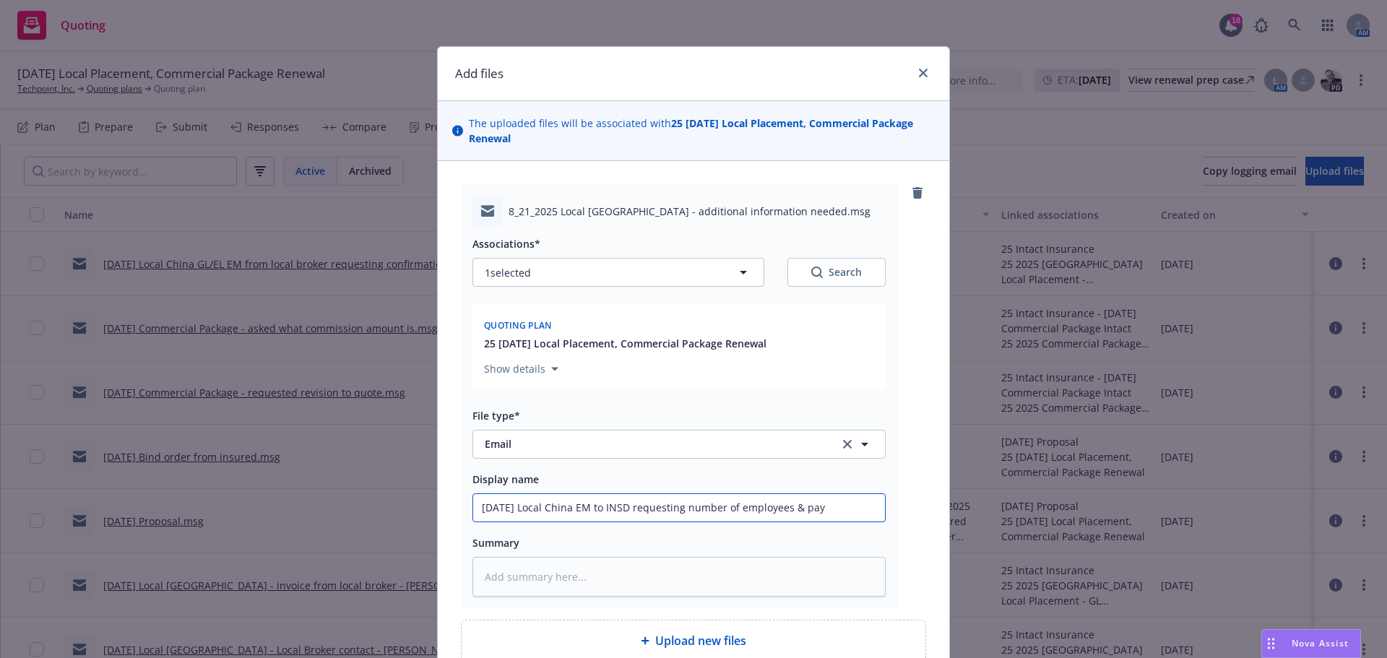
type textarea "x"
type input "[DATE] Local China EM to INSD requesting number of employees & payr"
type textarea "x"
type input "[DATE] Local China EM to INSD requesting number of employees & payro"
type textarea "x"
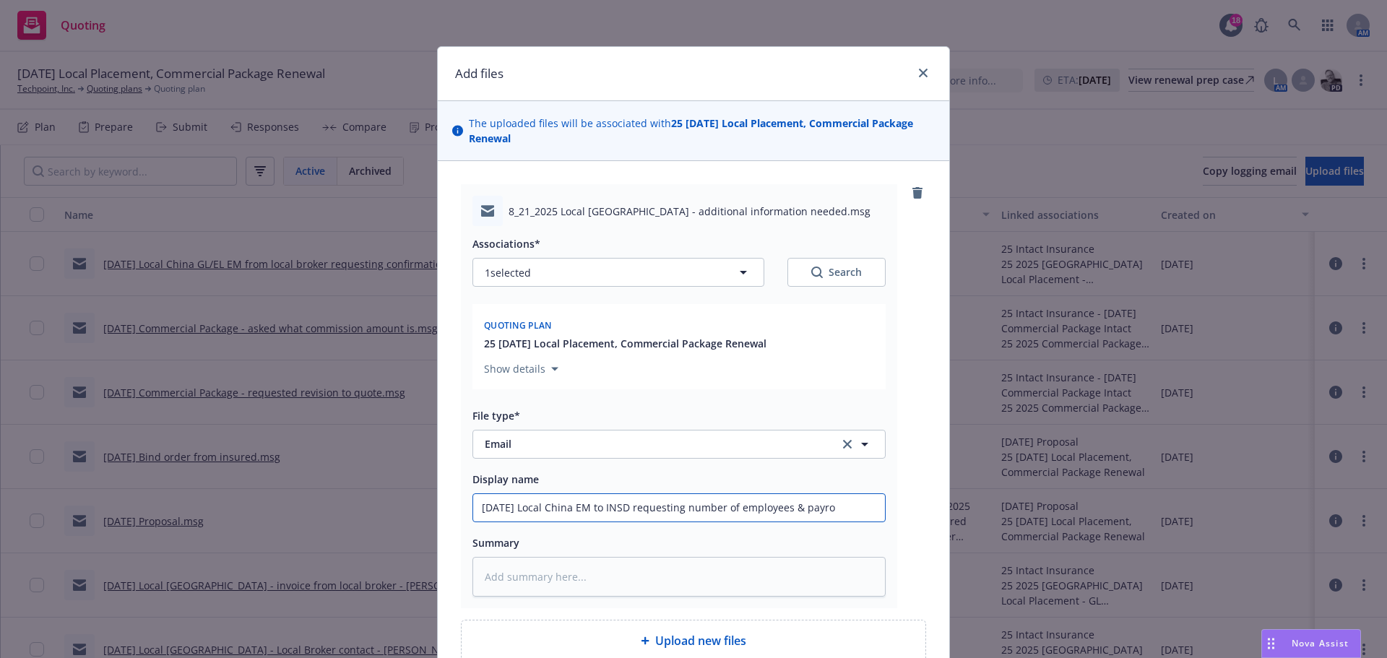
type input "[DATE] Local [GEOGRAPHIC_DATA] EM to INSD requesting number of employees & payr…"
type textarea "x"
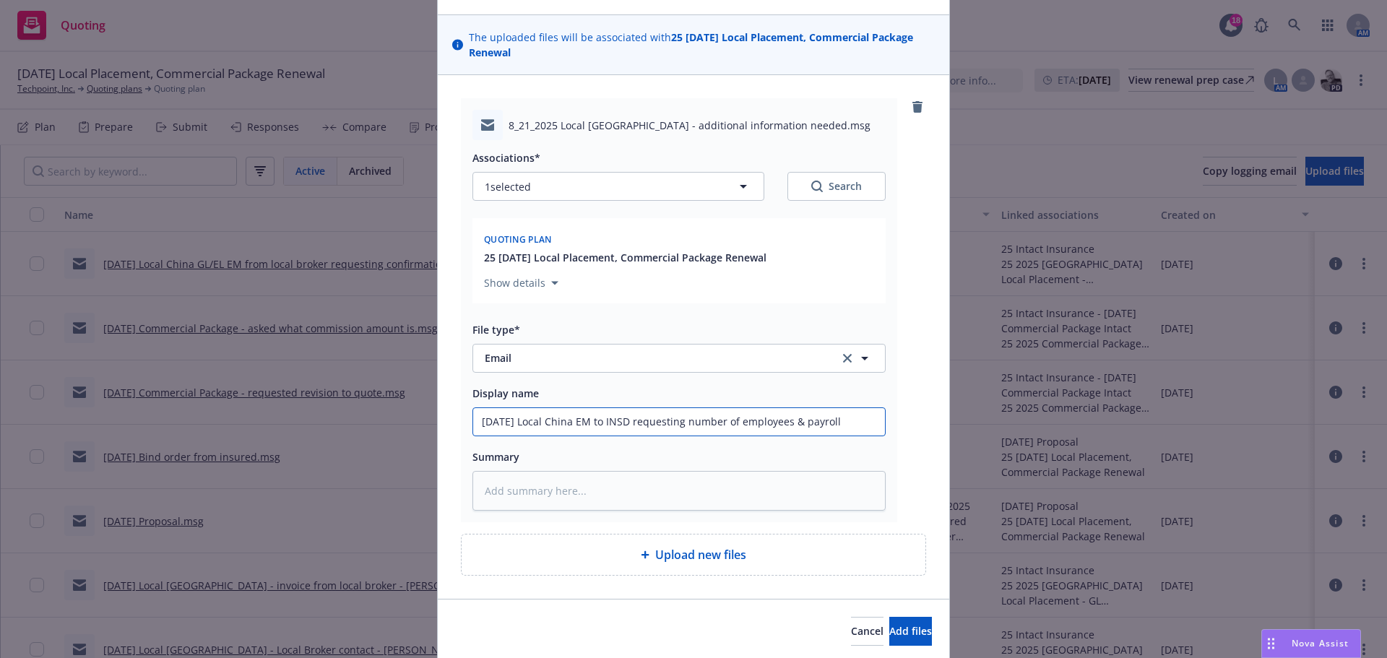
scroll to position [138, 0]
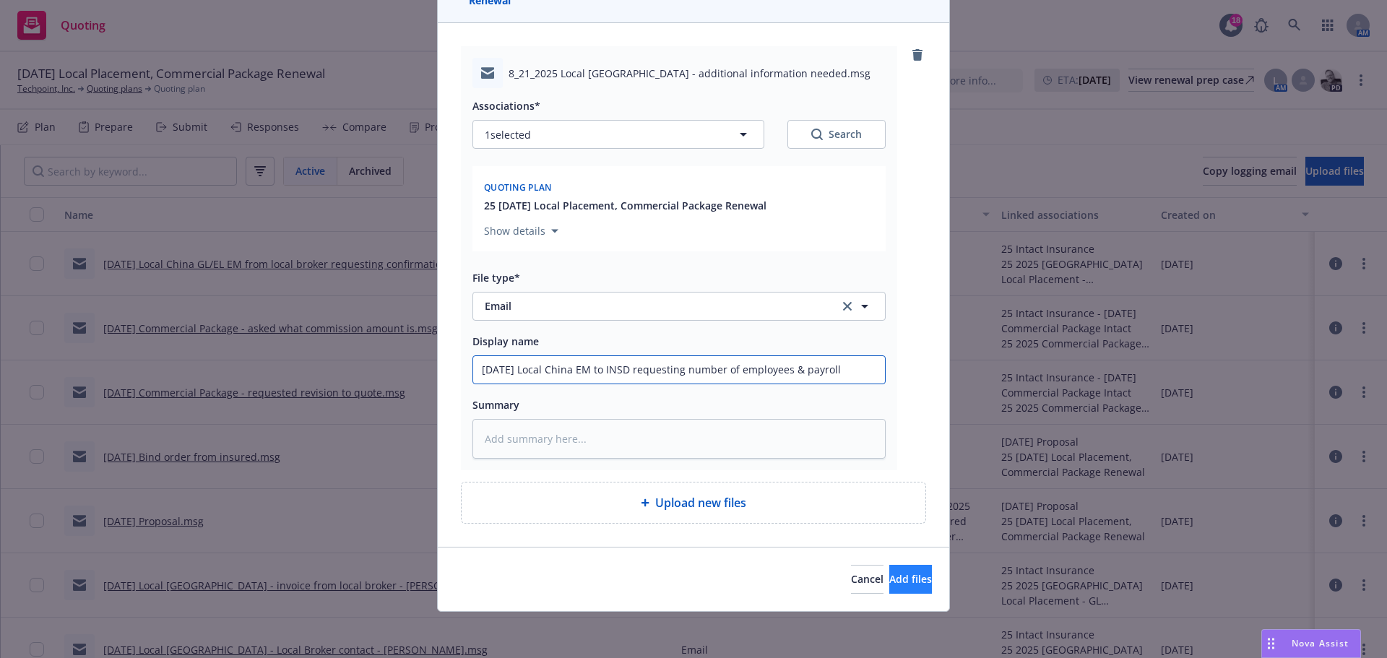
type input "[DATE] Local China EM to INSD requesting number of employees & payroll"
click at [897, 572] on span "Add files" at bounding box center [910, 579] width 43 height 14
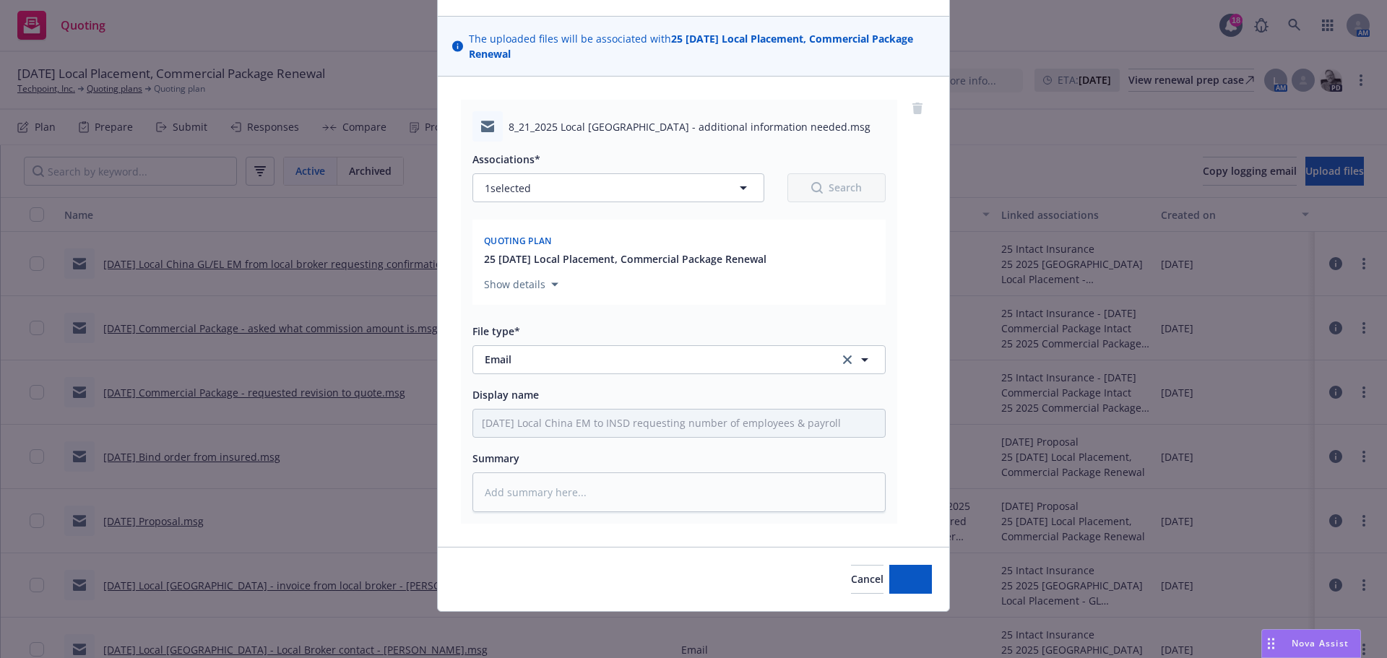
type textarea "x"
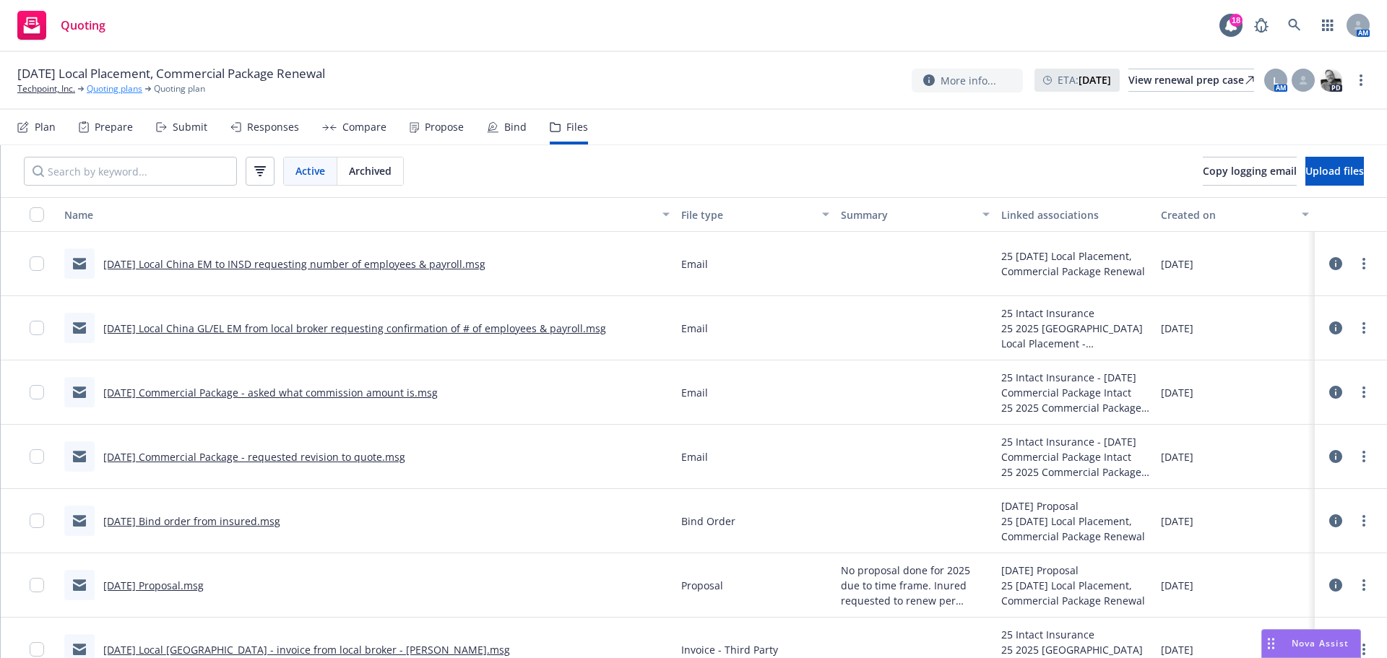
click at [113, 87] on link "Quoting plans" at bounding box center [115, 88] width 56 height 13
